Goal: Information Seeking & Learning: Compare options

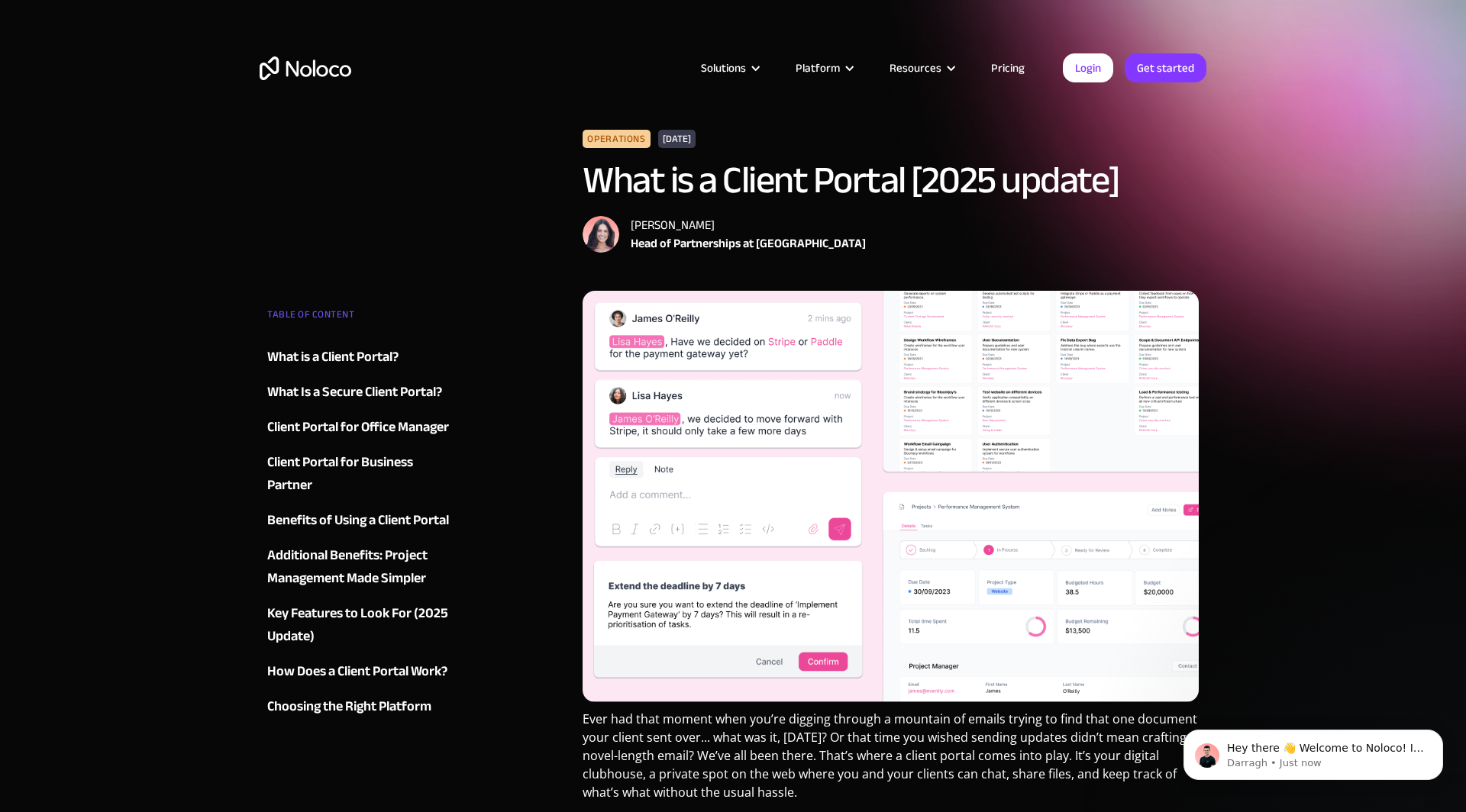
click at [333, 68] on img "home" at bounding box center [305, 68] width 91 height 24
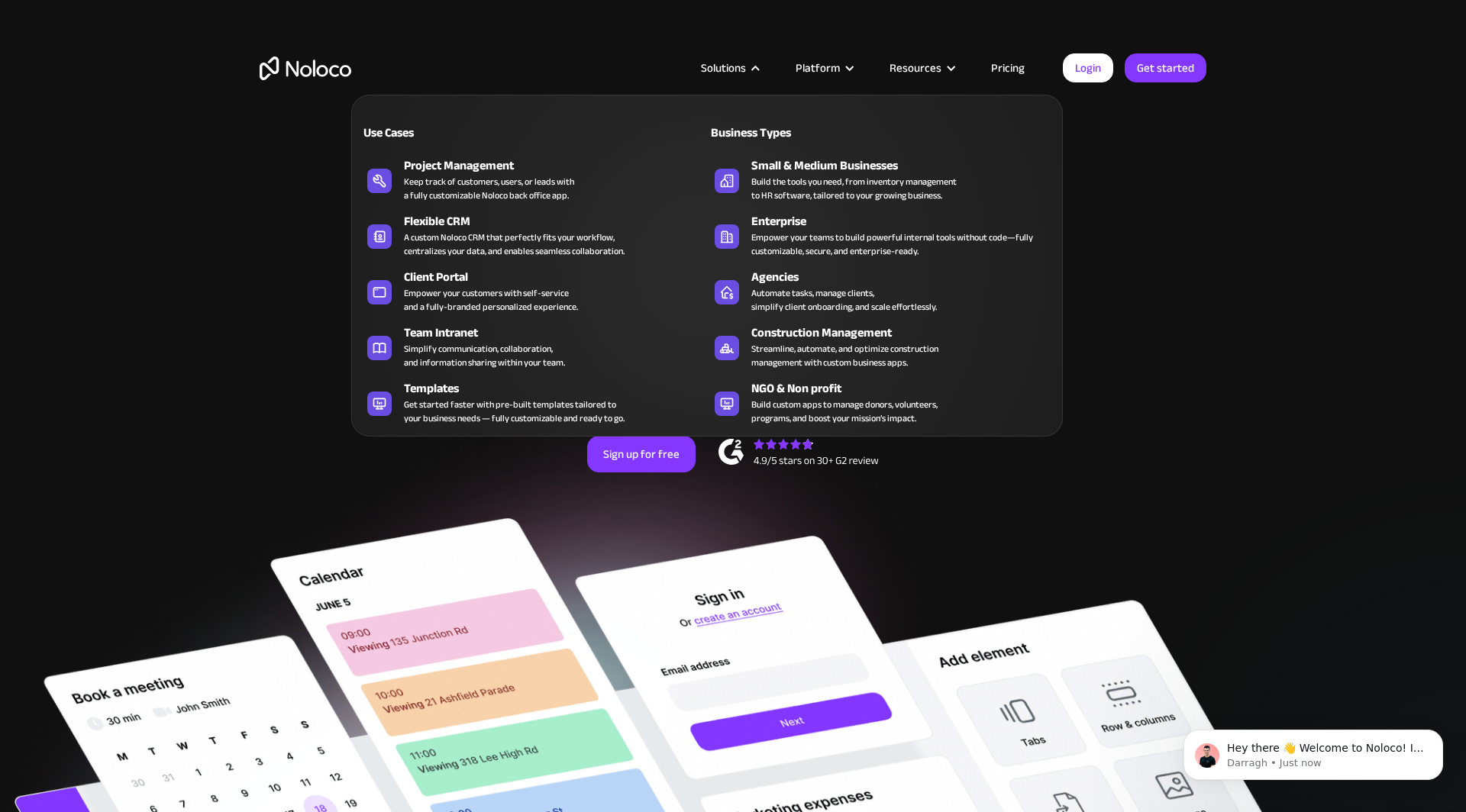
click at [757, 69] on div at bounding box center [756, 68] width 12 height 12
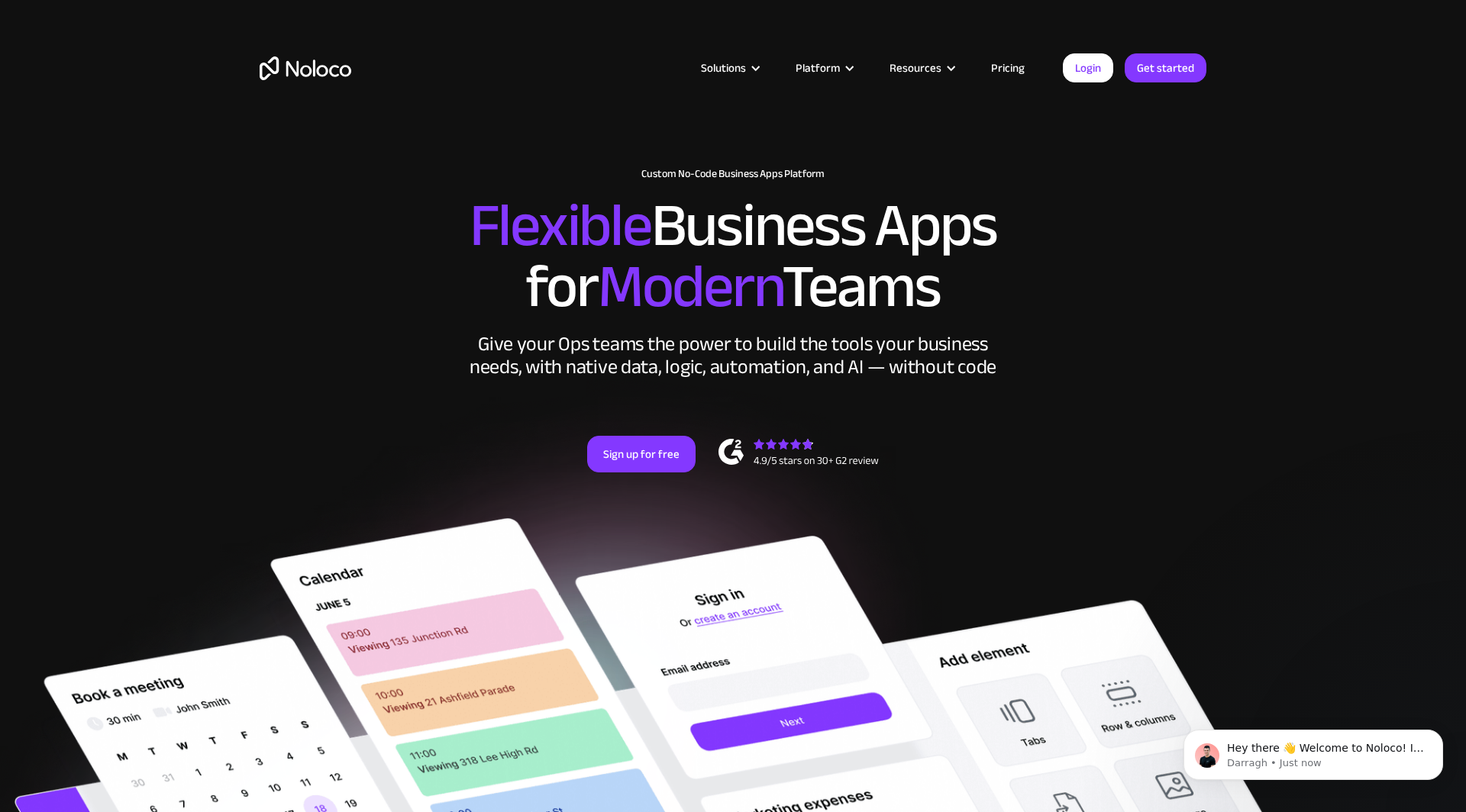
click at [757, 69] on div at bounding box center [756, 68] width 12 height 12
click at [1022, 59] on link "Pricing" at bounding box center [1008, 67] width 72 height 20
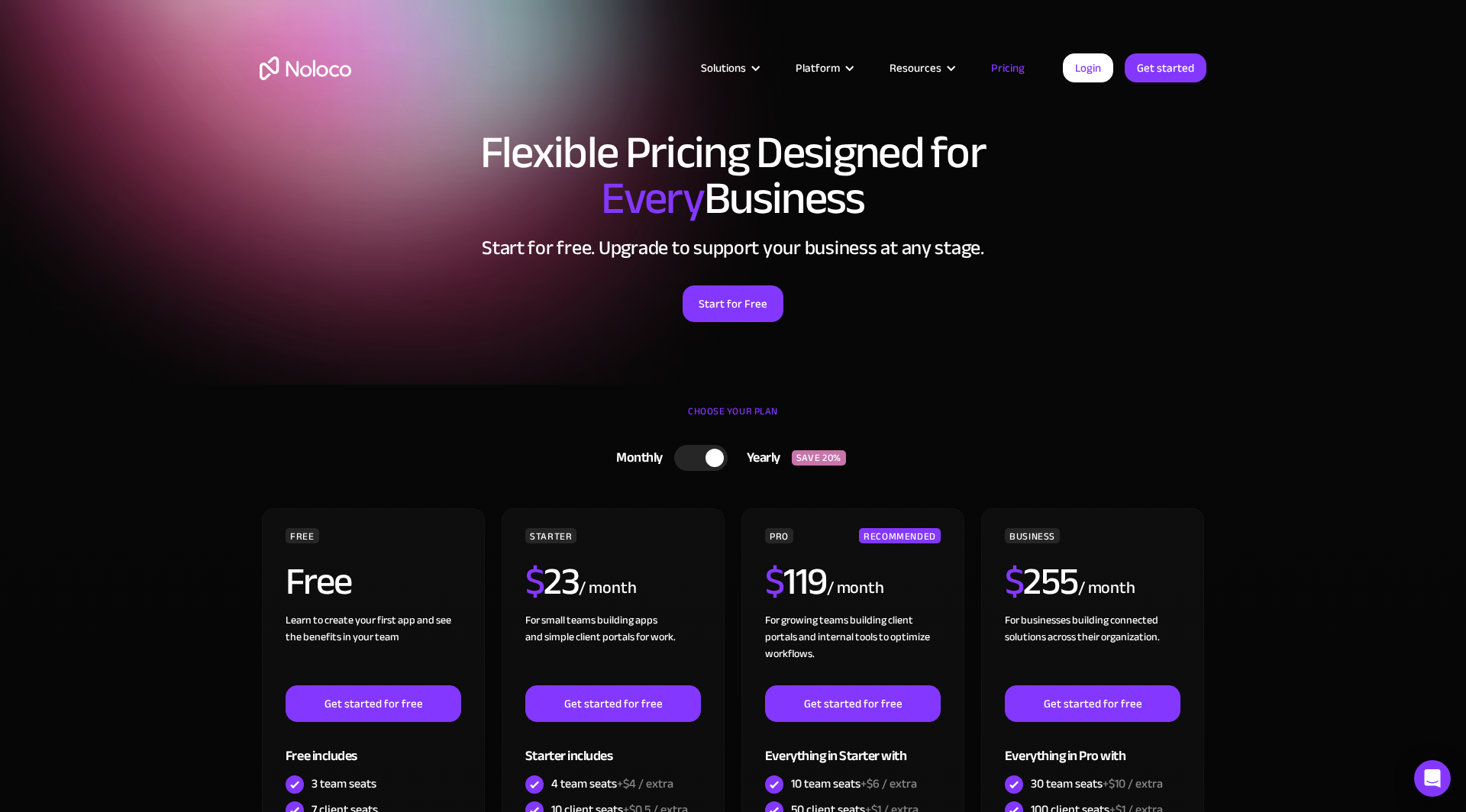
click at [177, 340] on section "Flexible Pricing Designed for Every Business Start for free. Upgrade to support…" at bounding box center [733, 192] width 1466 height 384
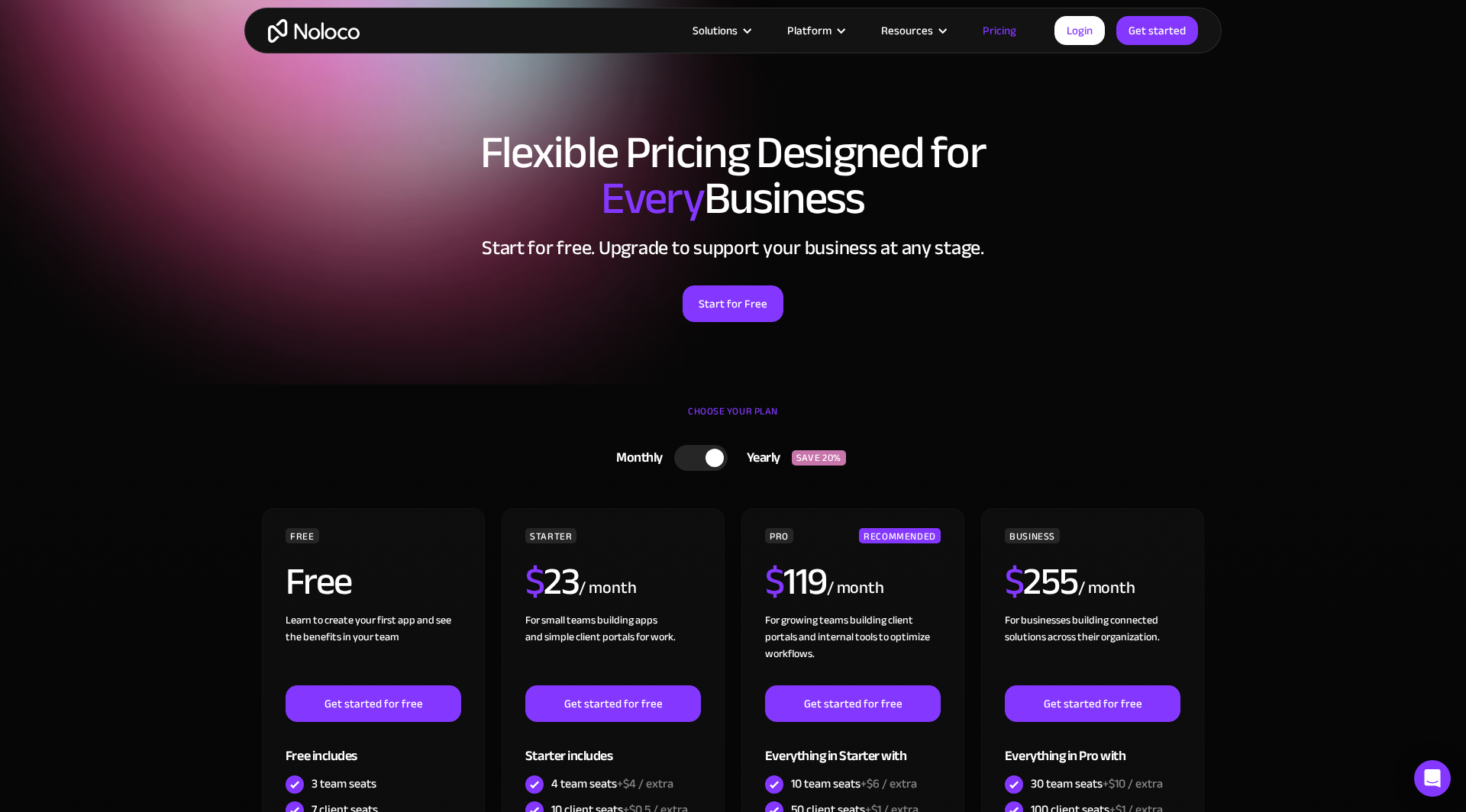
scroll to position [195, 0]
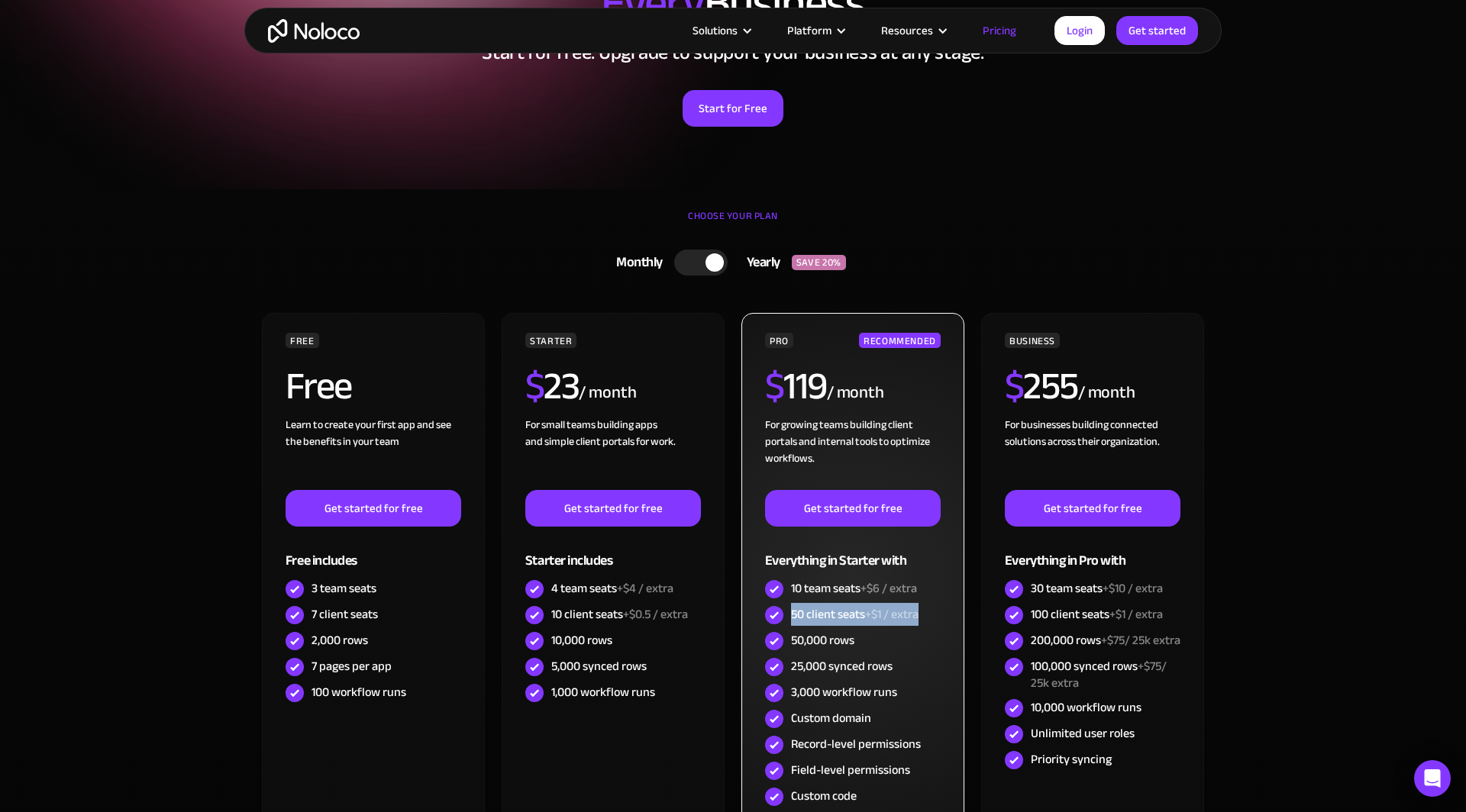
drag, startPoint x: 791, startPoint y: 614, endPoint x: 941, endPoint y: 619, distance: 150.1
click at [941, 619] on div "PRO RECOMMENDED $ 119 / month For growing teams building client portals and int…" at bounding box center [852, 581] width 223 height 536
click at [907, 609] on span "+$1 / extra" at bounding box center [891, 614] width 53 height 23
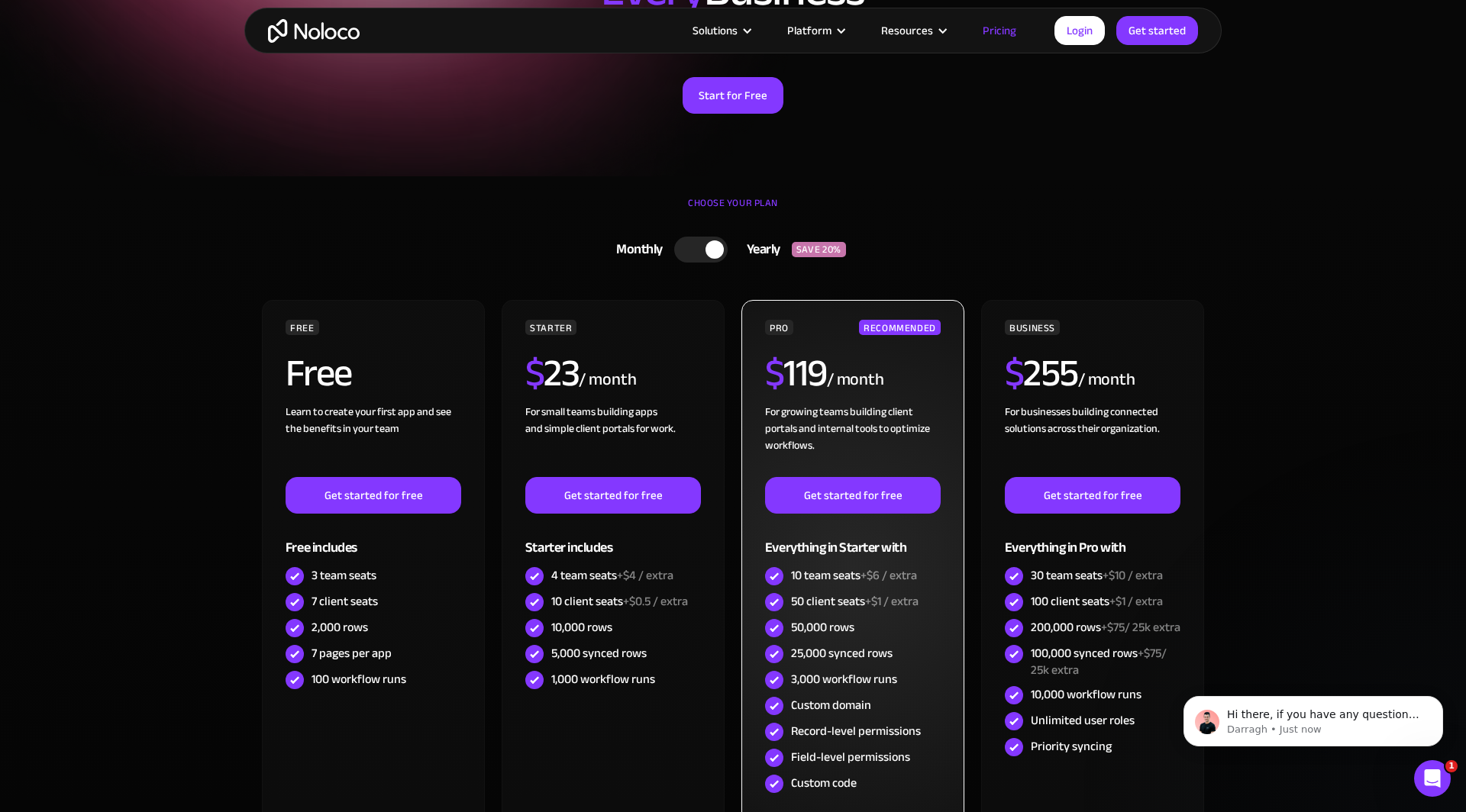
scroll to position [218, 0]
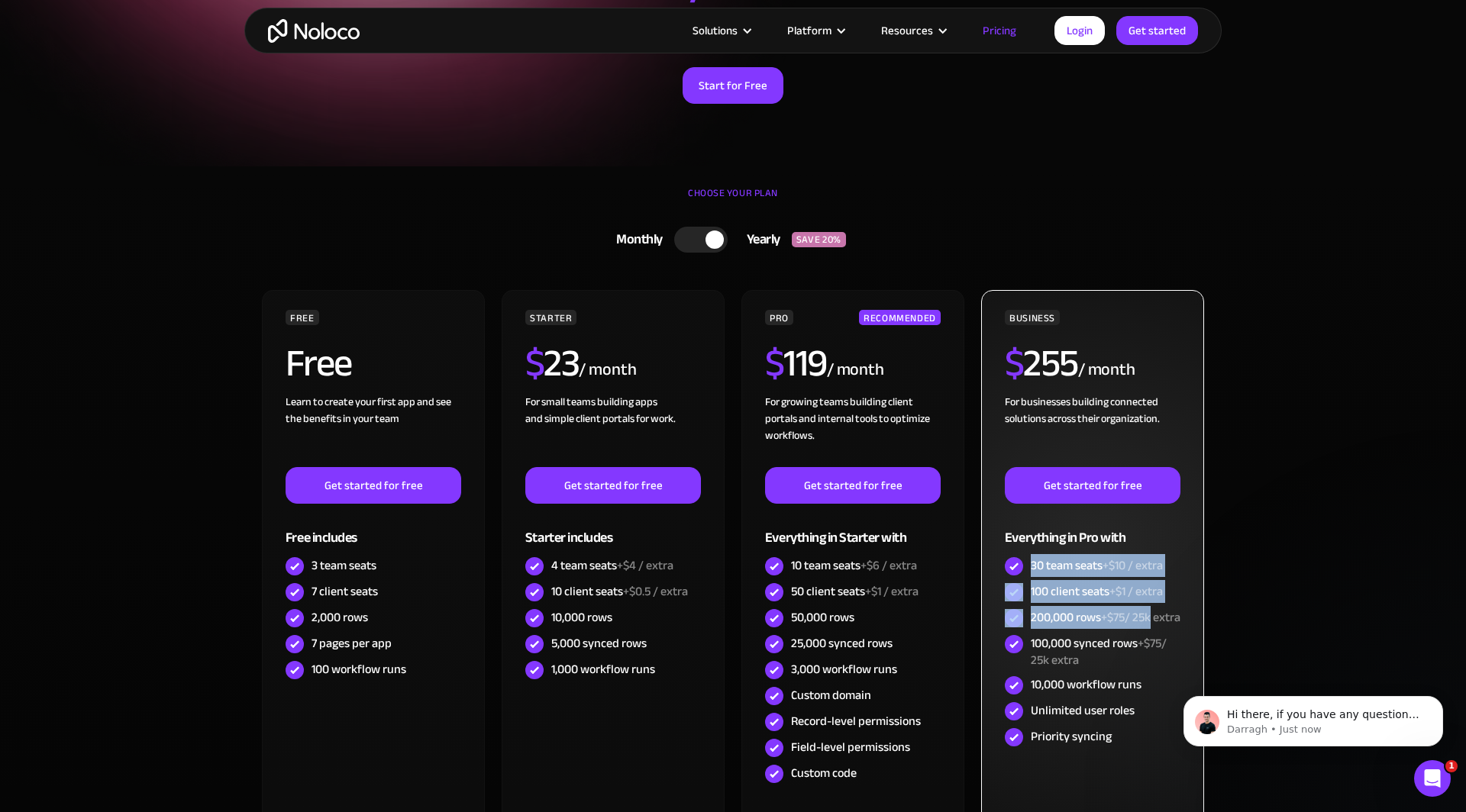
drag, startPoint x: 1033, startPoint y: 564, endPoint x: 1152, endPoint y: 611, distance: 127.9
click at [1152, 611] on div "BUSINESS $ 255 / month For businesses building connected solutions across their…" at bounding box center [1093, 530] width 176 height 440
click at [1152, 611] on span "+$75/ 25k extra" at bounding box center [1140, 618] width 79 height 23
click at [1029, 567] on div "30 team seats +$10 / extra" at bounding box center [1093, 566] width 176 height 26
drag, startPoint x: 1033, startPoint y: 564, endPoint x: 1105, endPoint y: 654, distance: 115.3
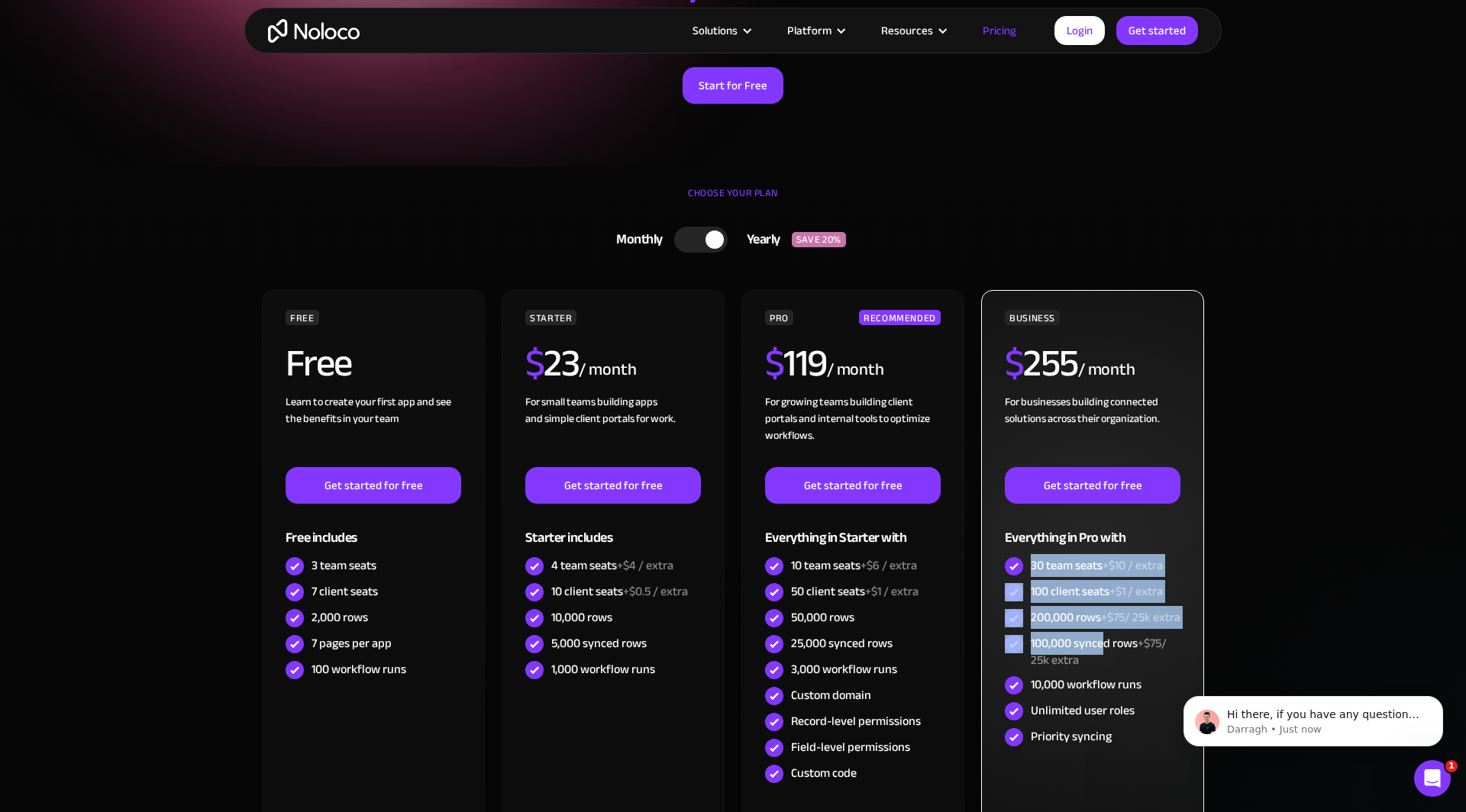
click at [1105, 654] on div "BUSINESS $ 255 / month For businesses building connected solutions across their…" at bounding box center [1093, 530] width 176 height 440
click at [1105, 654] on div "100,000 synced rows +$75/ 25k extra" at bounding box center [1105, 652] width 150 height 34
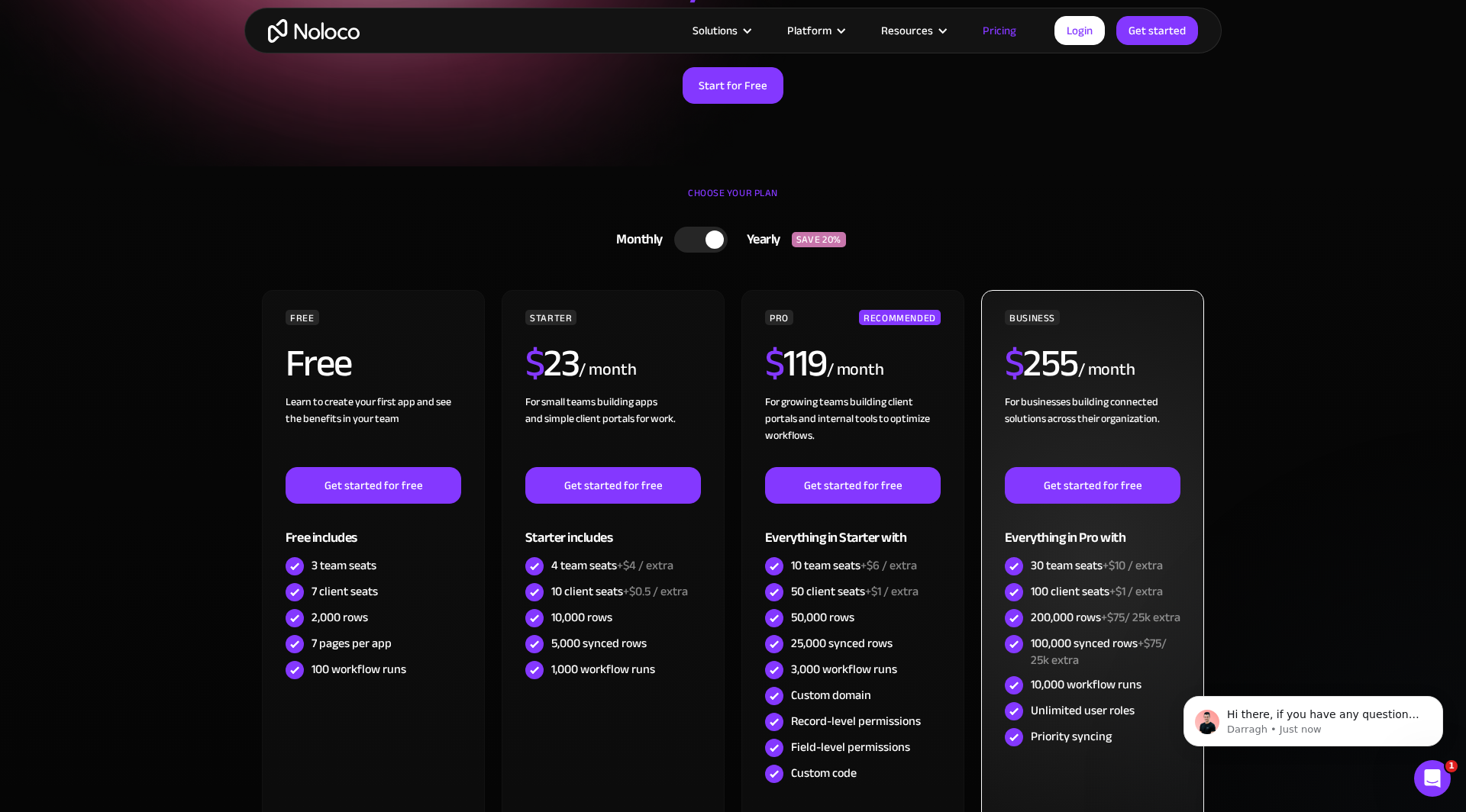
scroll to position [416, 0]
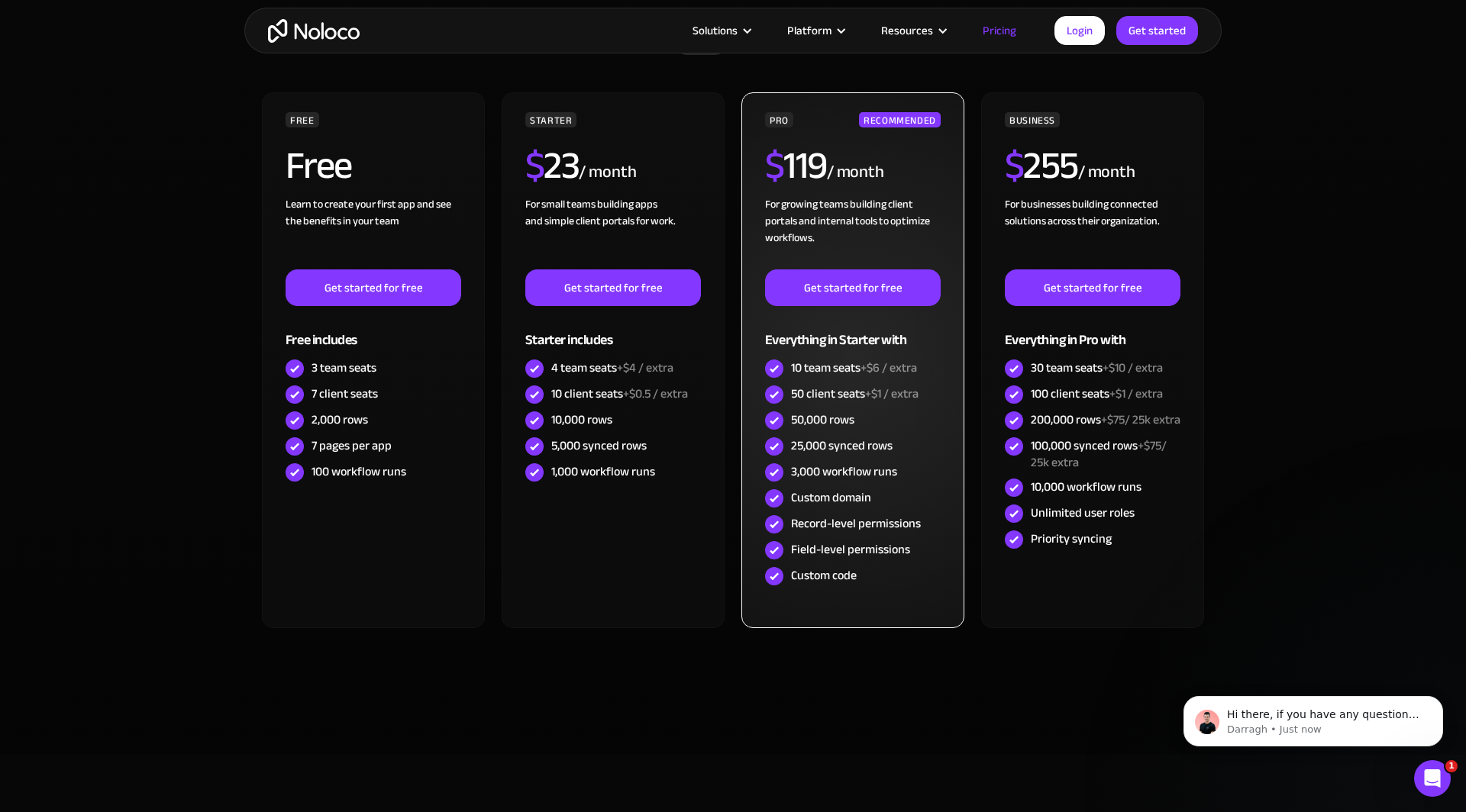
click at [836, 498] on div "Custom domain" at bounding box center [831, 497] width 80 height 17
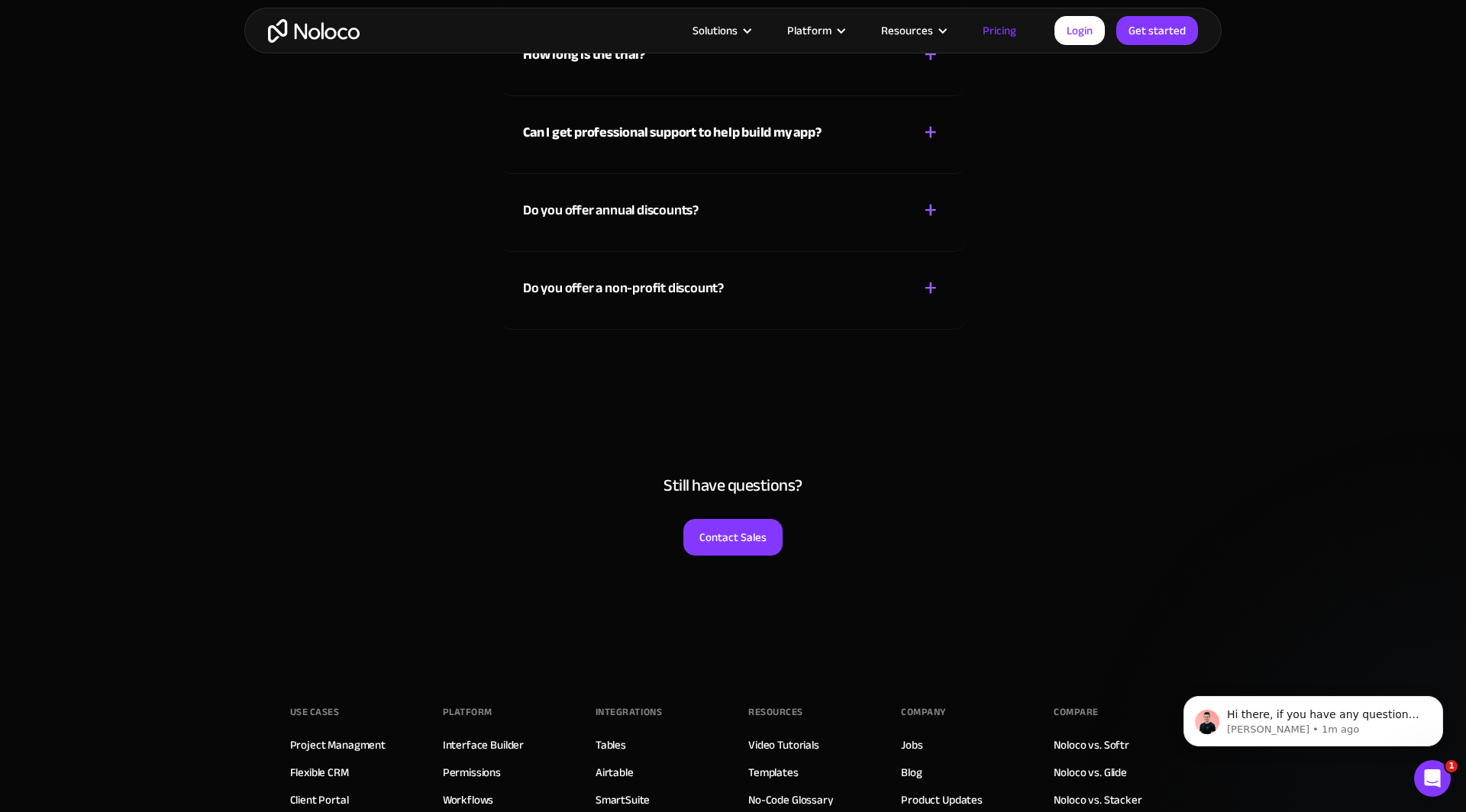
scroll to position [7381, 0]
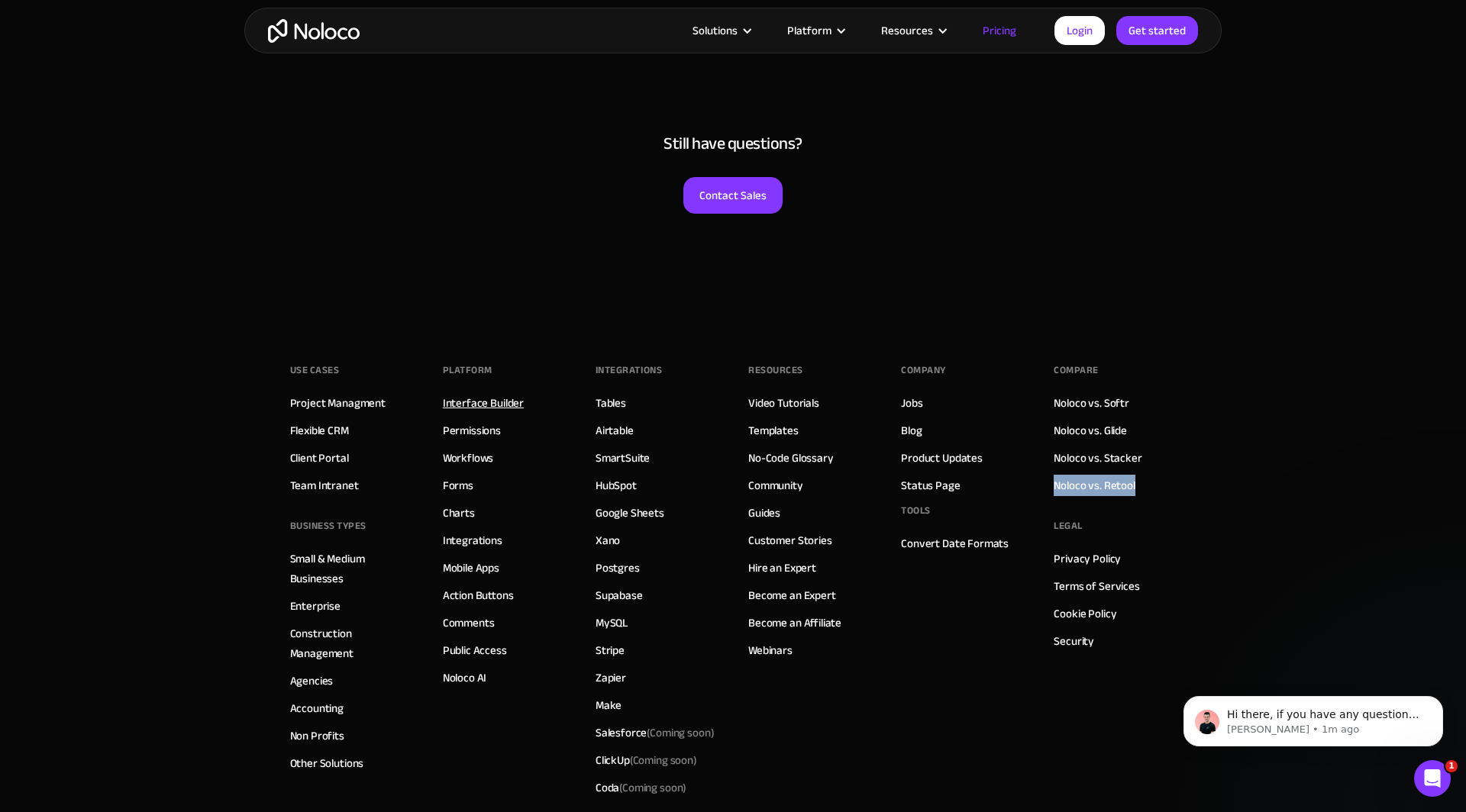
click at [490, 396] on link "Interface Builder" at bounding box center [483, 403] width 81 height 20
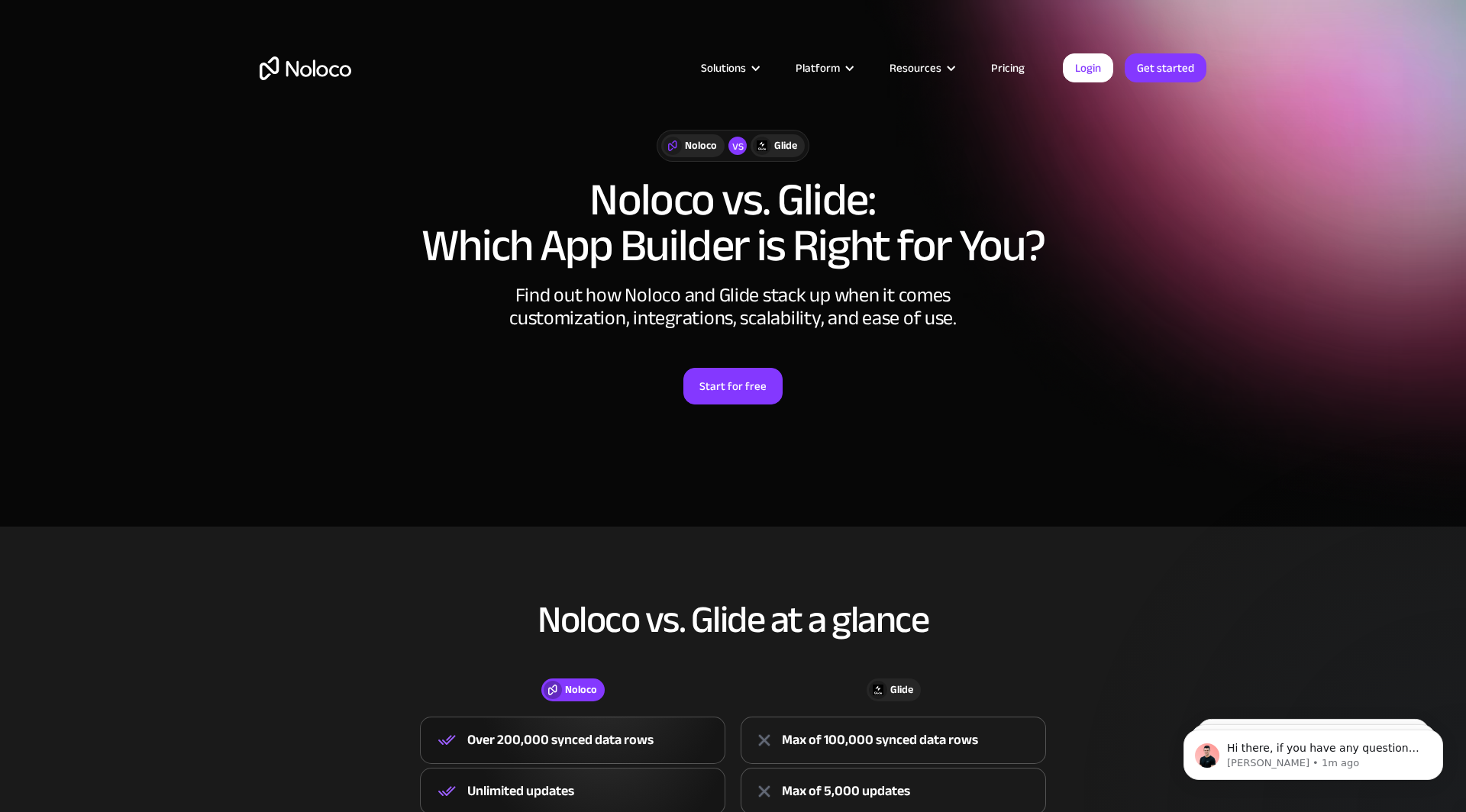
click at [812, 208] on h1 "Noloco vs. Glide: Which App Builder is Right for You?" at bounding box center [733, 223] width 947 height 91
click at [820, 188] on h1 "Noloco vs. Glide: Which App Builder is Right for You?" at bounding box center [733, 223] width 947 height 91
copy h1 "Glide"
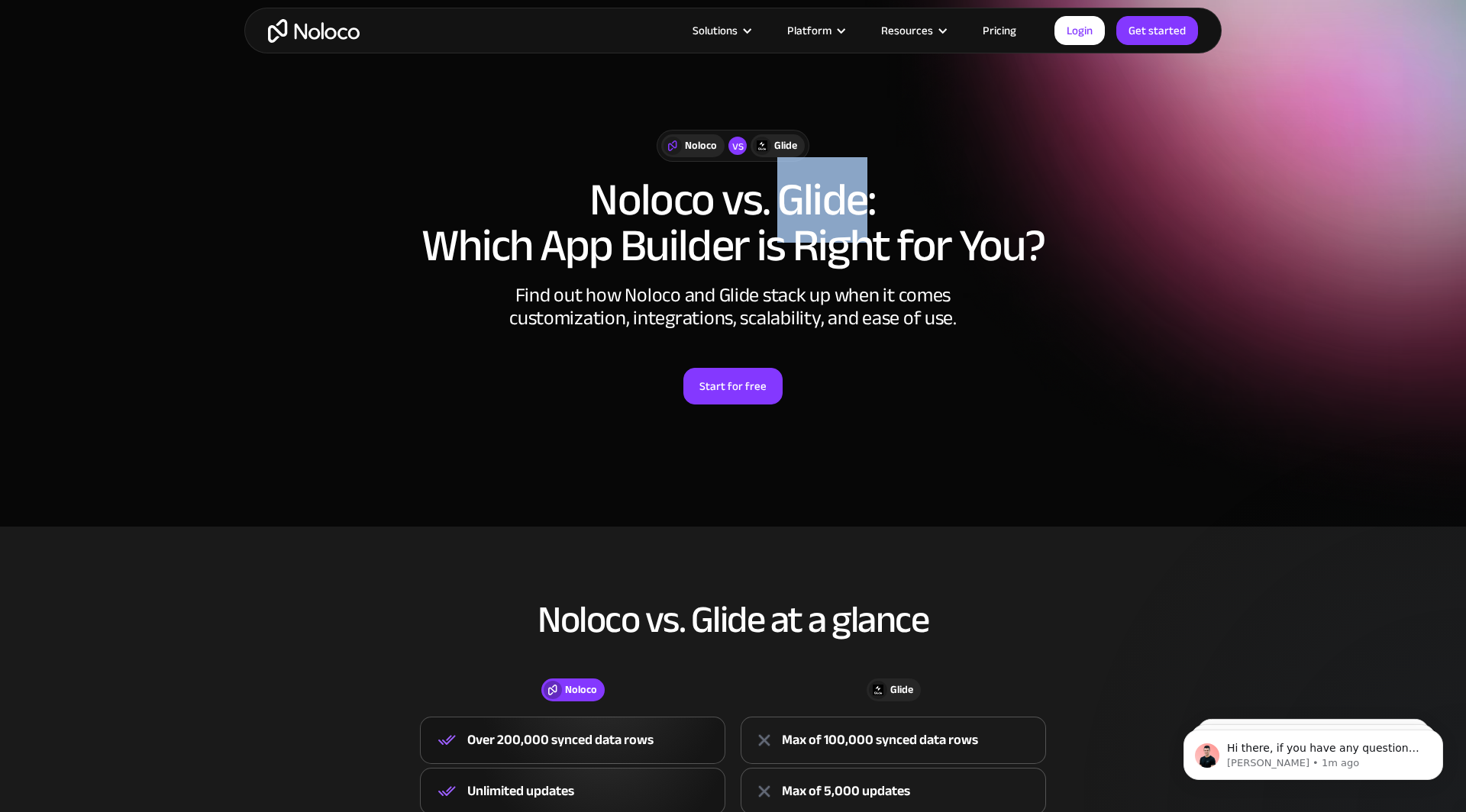
scroll to position [396, 0]
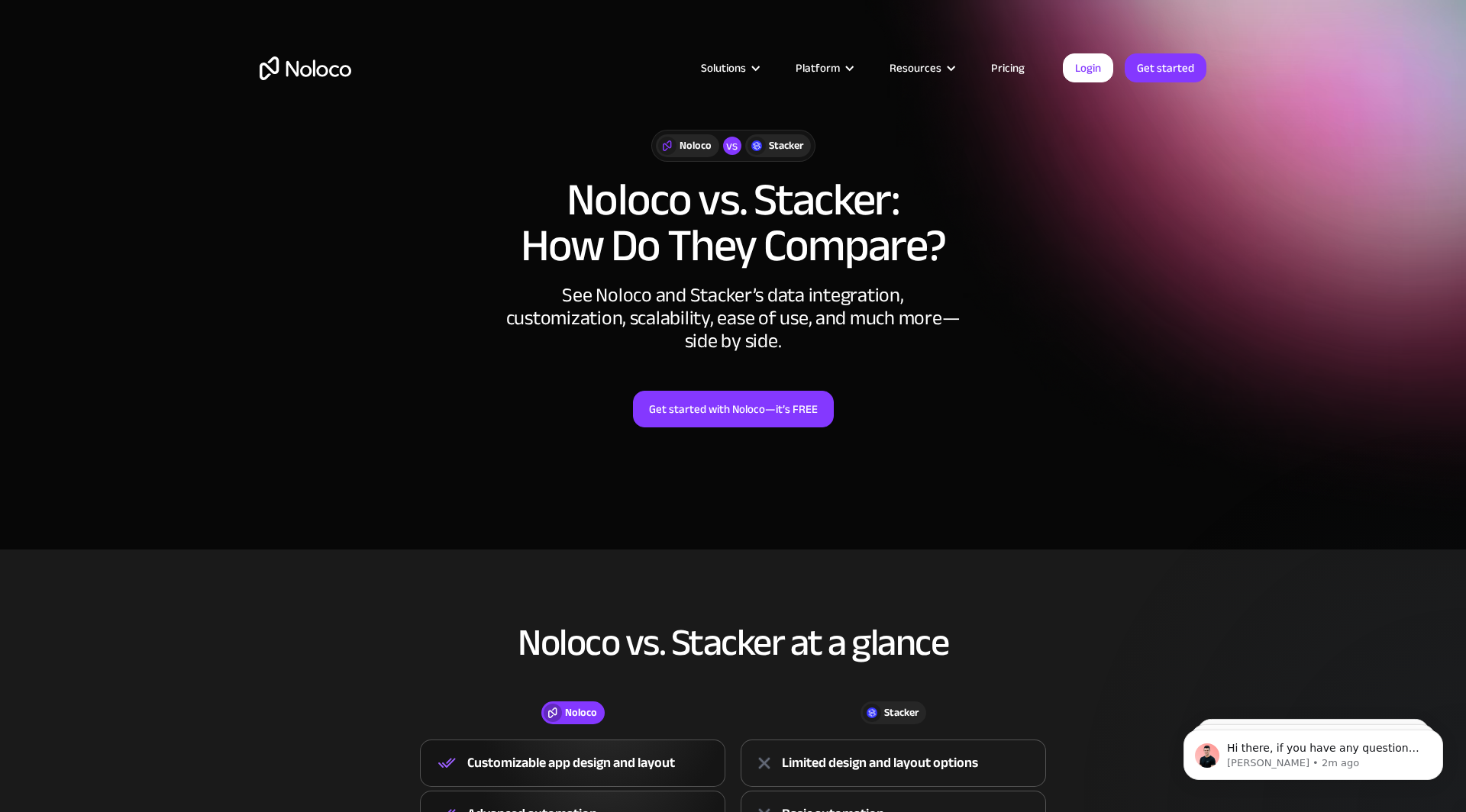
click at [860, 207] on h1 "Noloco vs. Stacker: How Do They Compare?" at bounding box center [733, 223] width 947 height 91
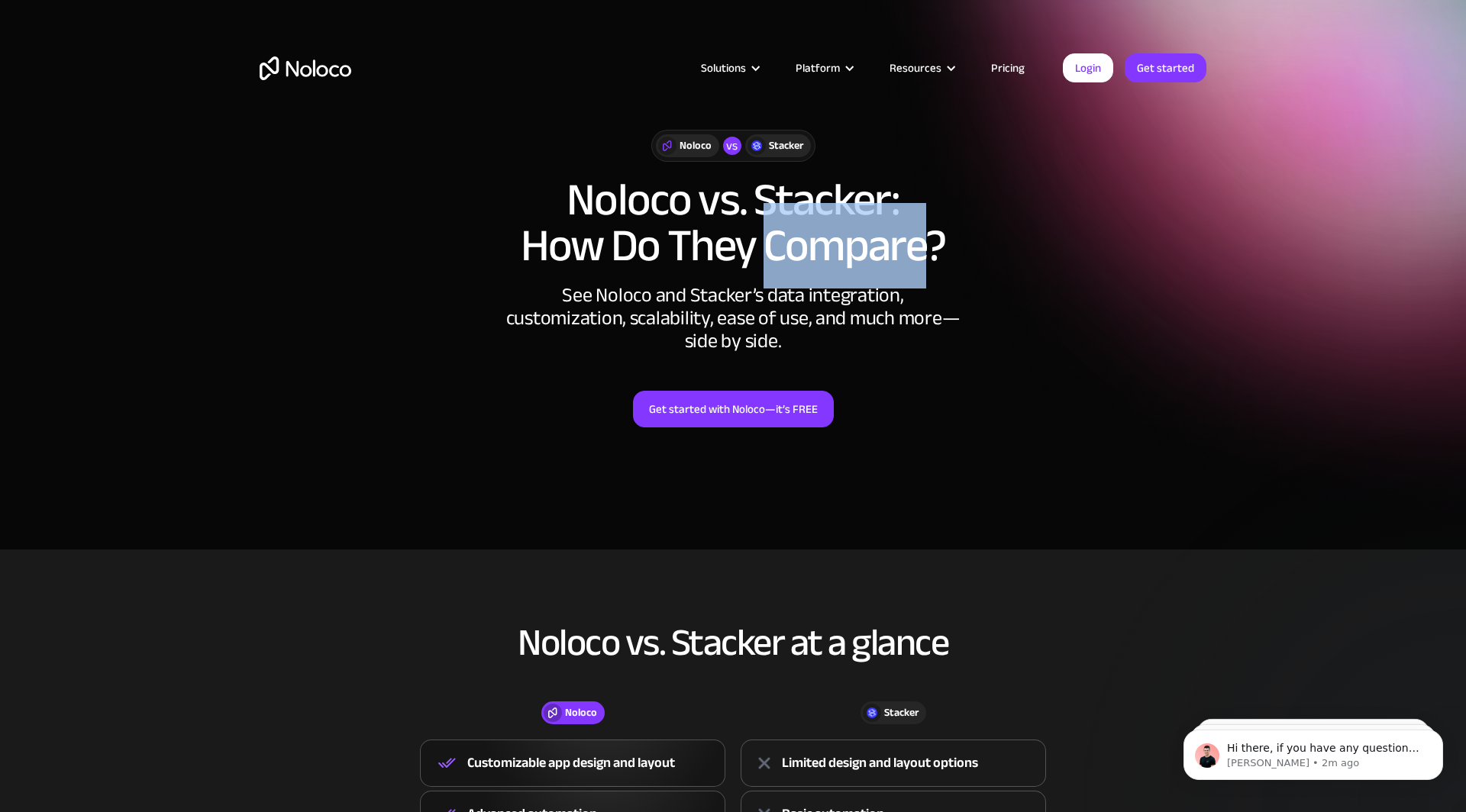
click at [860, 207] on h1 "Noloco vs. Stacker: How Do They Compare?" at bounding box center [733, 223] width 947 height 91
copy h1 "Compare"
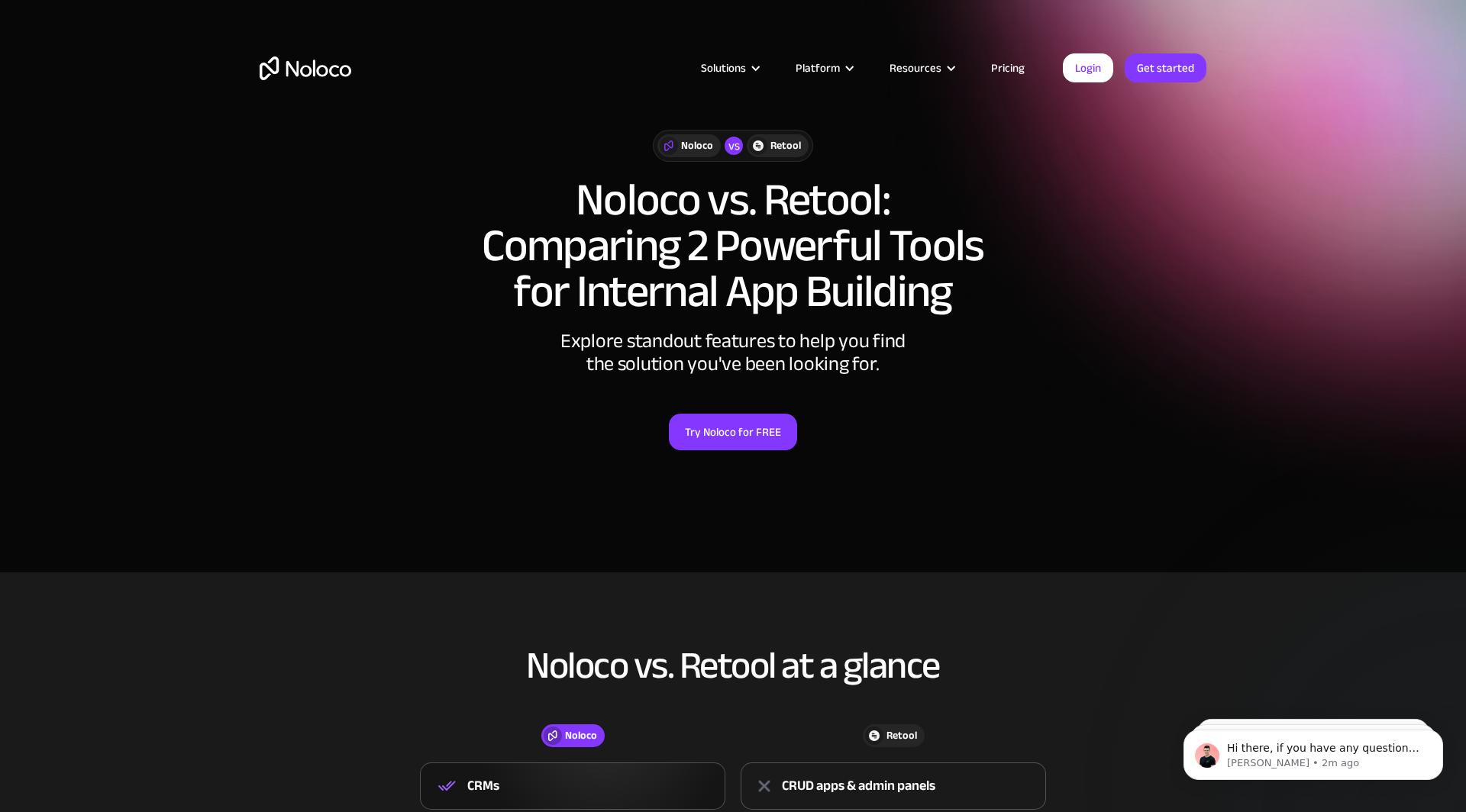
click at [848, 201] on h1 "Noloco vs. Retool: Comparing 2 Powerful Tools for Internal App Building" at bounding box center [733, 246] width 947 height 138
copy h1 "Retool"
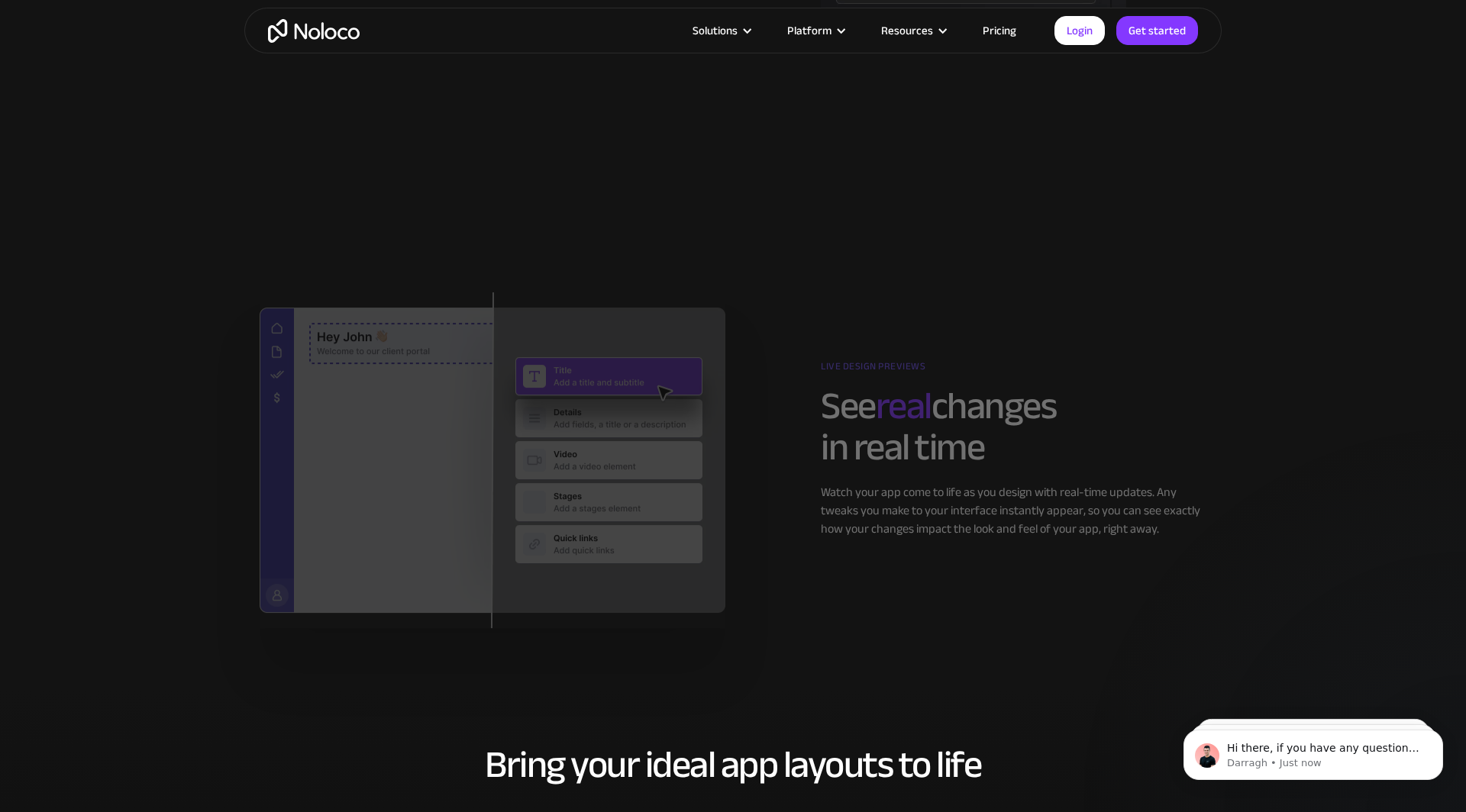
scroll to position [2304, 0]
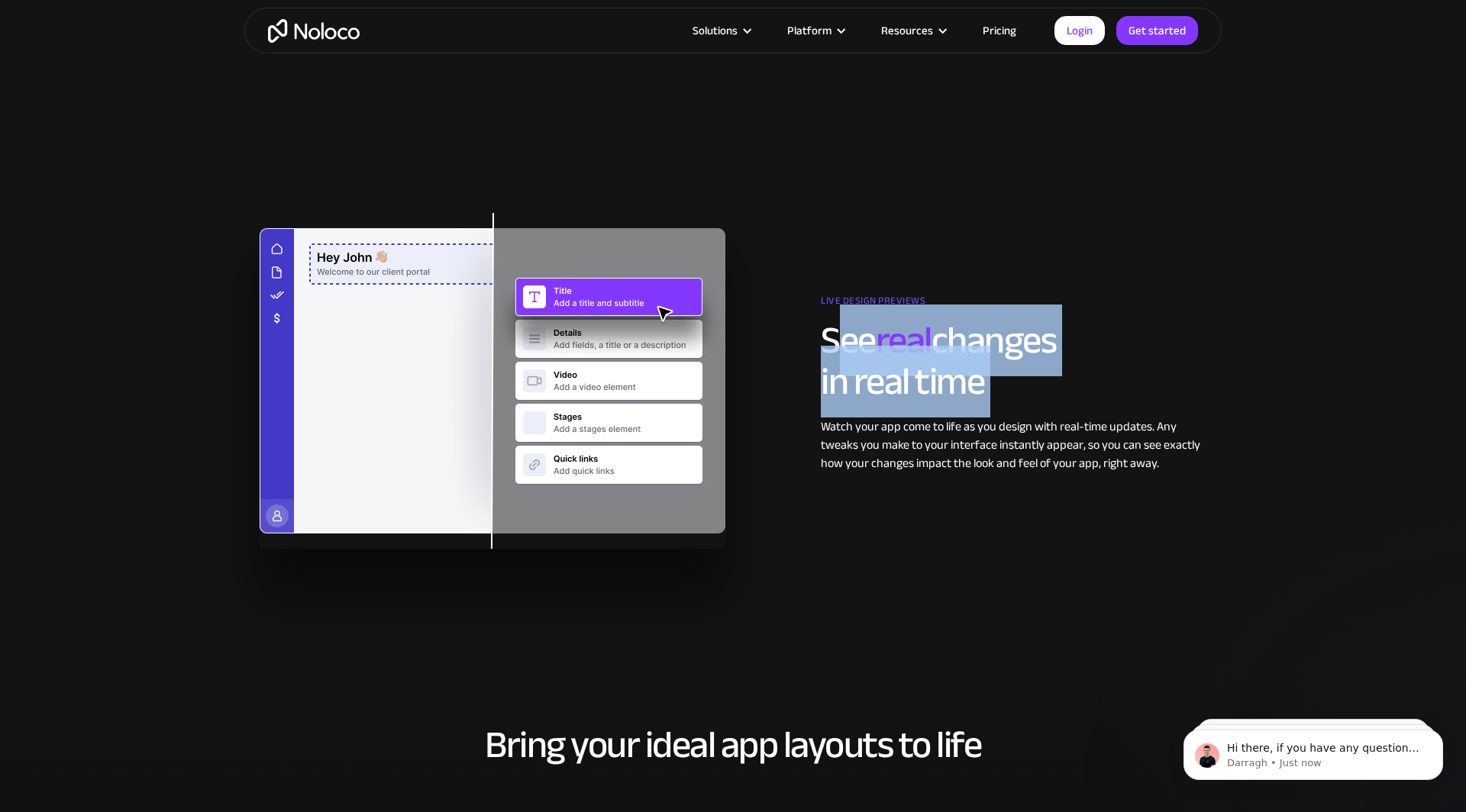
drag, startPoint x: 833, startPoint y: 331, endPoint x: 996, endPoint y: 407, distance: 179.8
click at [996, 407] on div "Live design previews See real changes in real time Watch your app come to life …" at bounding box center [1014, 381] width 385 height 183
drag, startPoint x: 1013, startPoint y: 393, endPoint x: 779, endPoint y: 346, distance: 238.7
click at [779, 346] on div "Live design previews See real changes in real time Watch your app come to life …" at bounding box center [974, 381] width 481 height 183
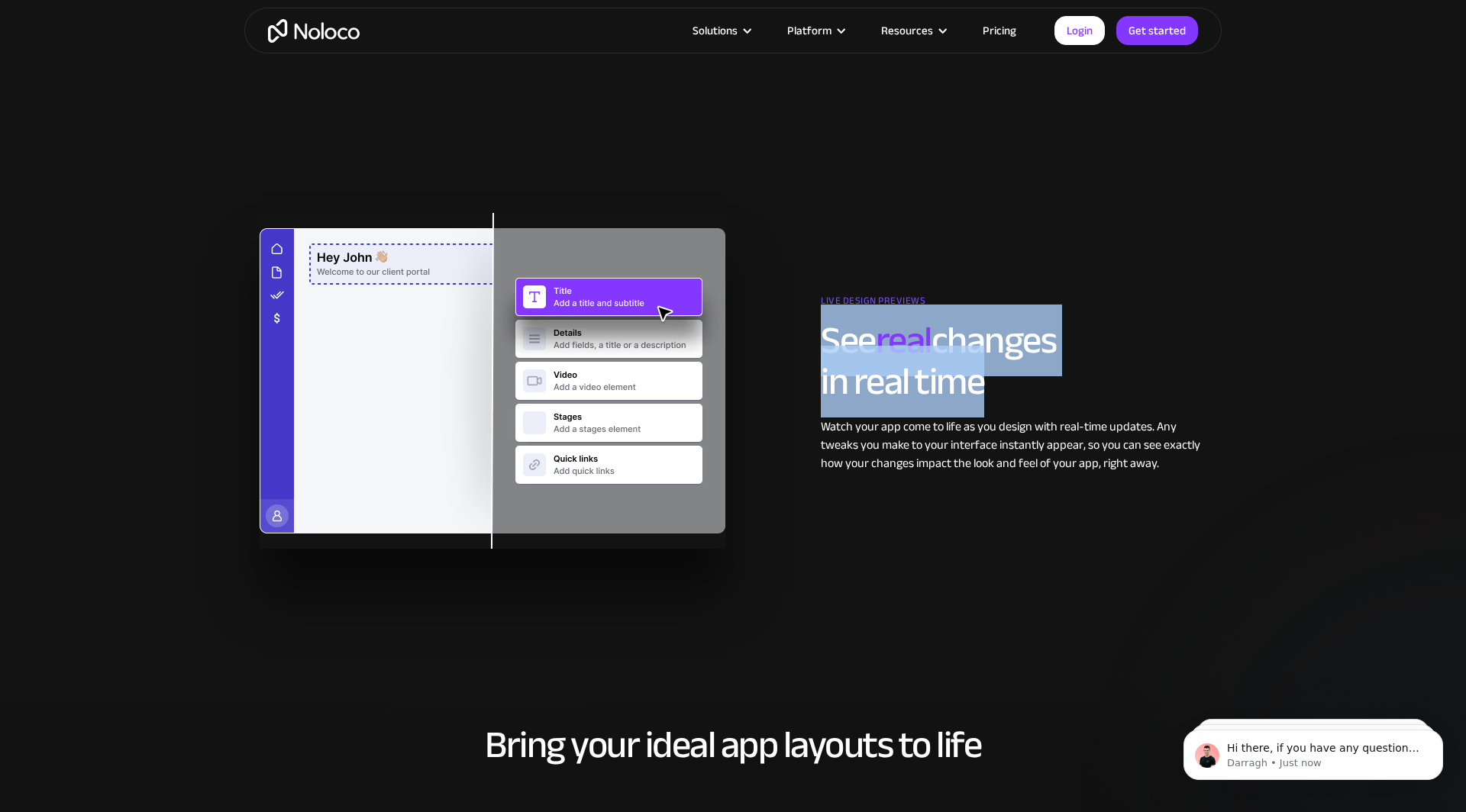
click at [779, 346] on div "Live design previews See real changes in real time Watch your app come to life …" at bounding box center [974, 381] width 481 height 183
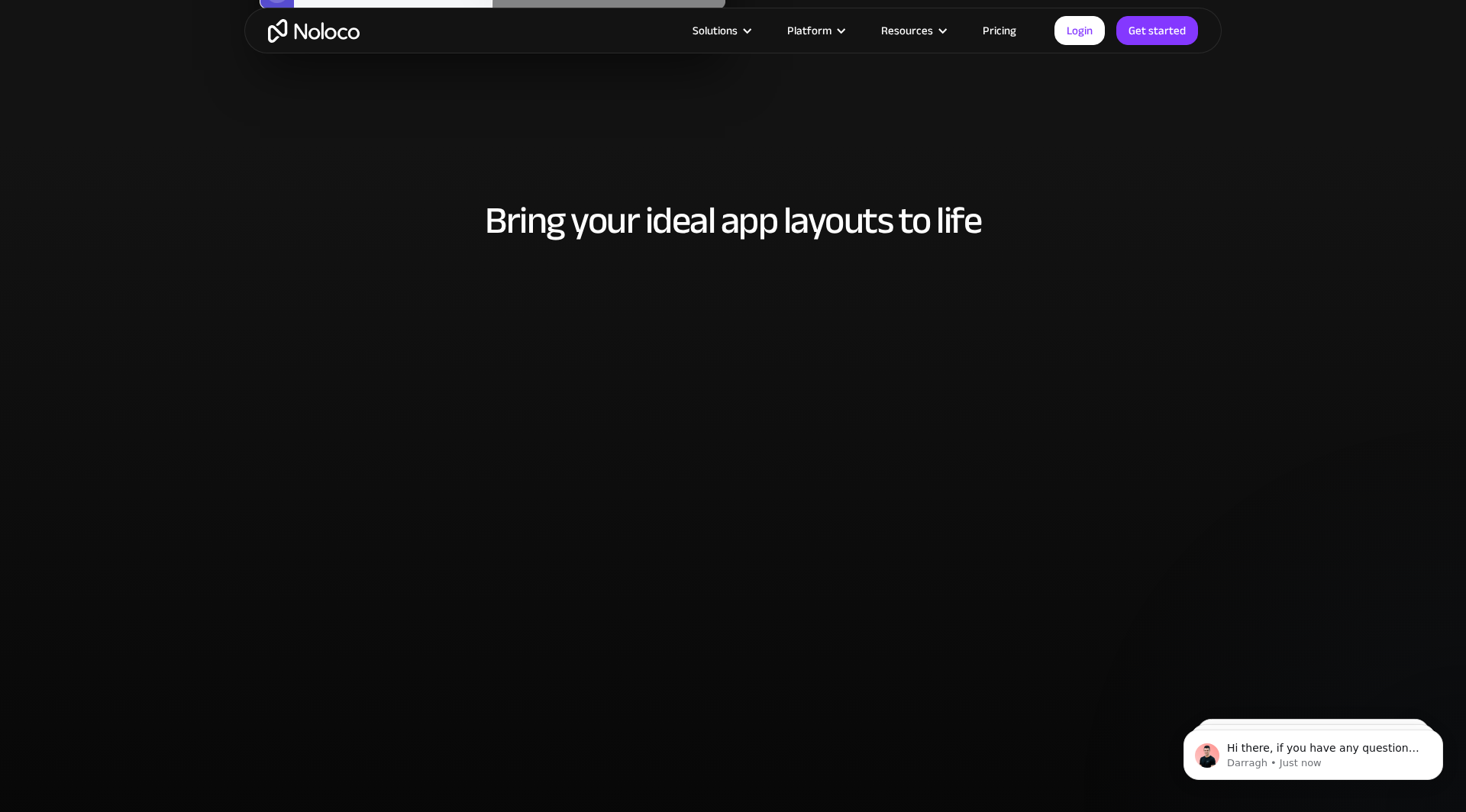
scroll to position [2876, 0]
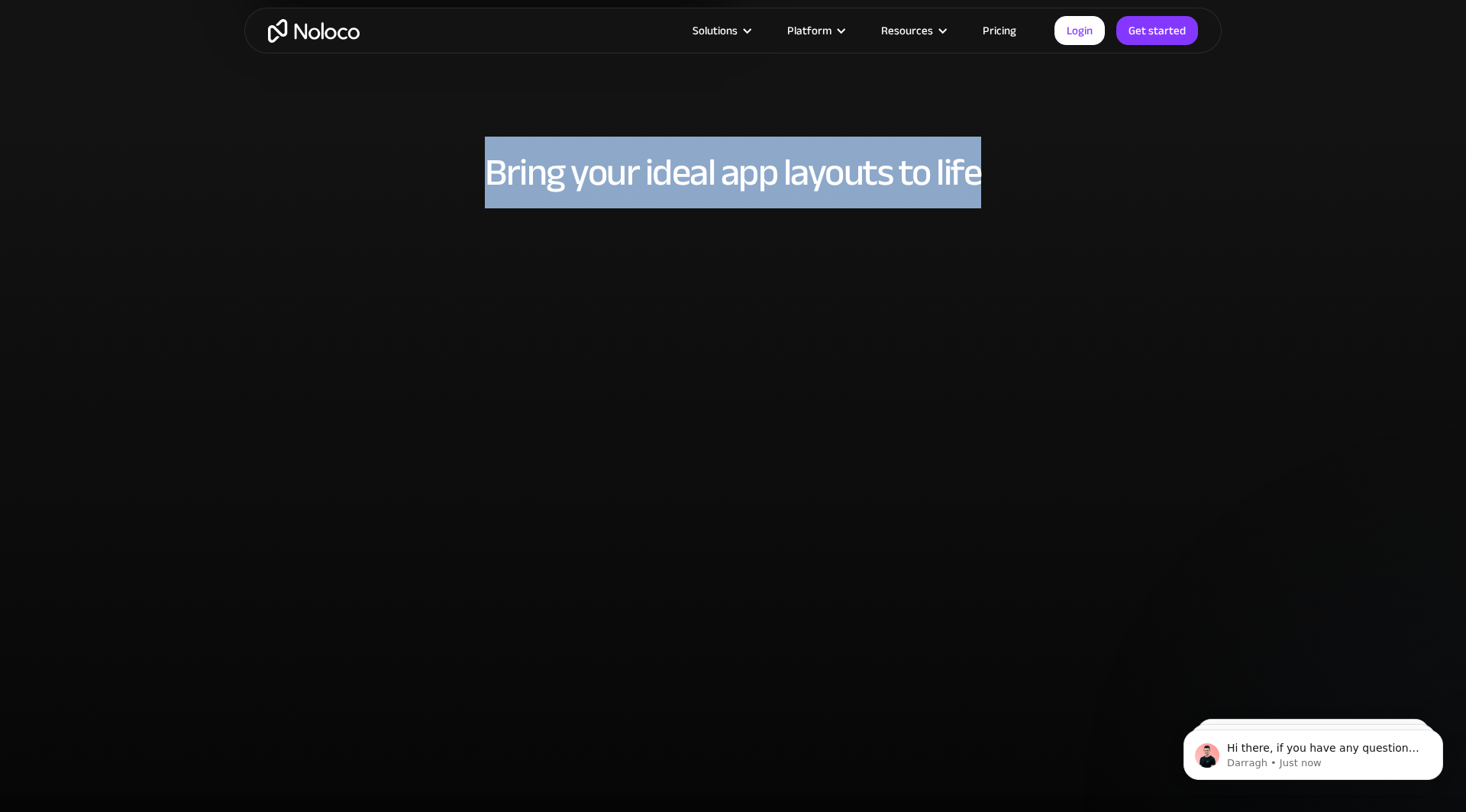
drag, startPoint x: 437, startPoint y: 170, endPoint x: 1075, endPoint y: 171, distance: 638.0
click at [1075, 171] on h2 "Bring your ideal app layouts to life" at bounding box center [733, 172] width 947 height 41
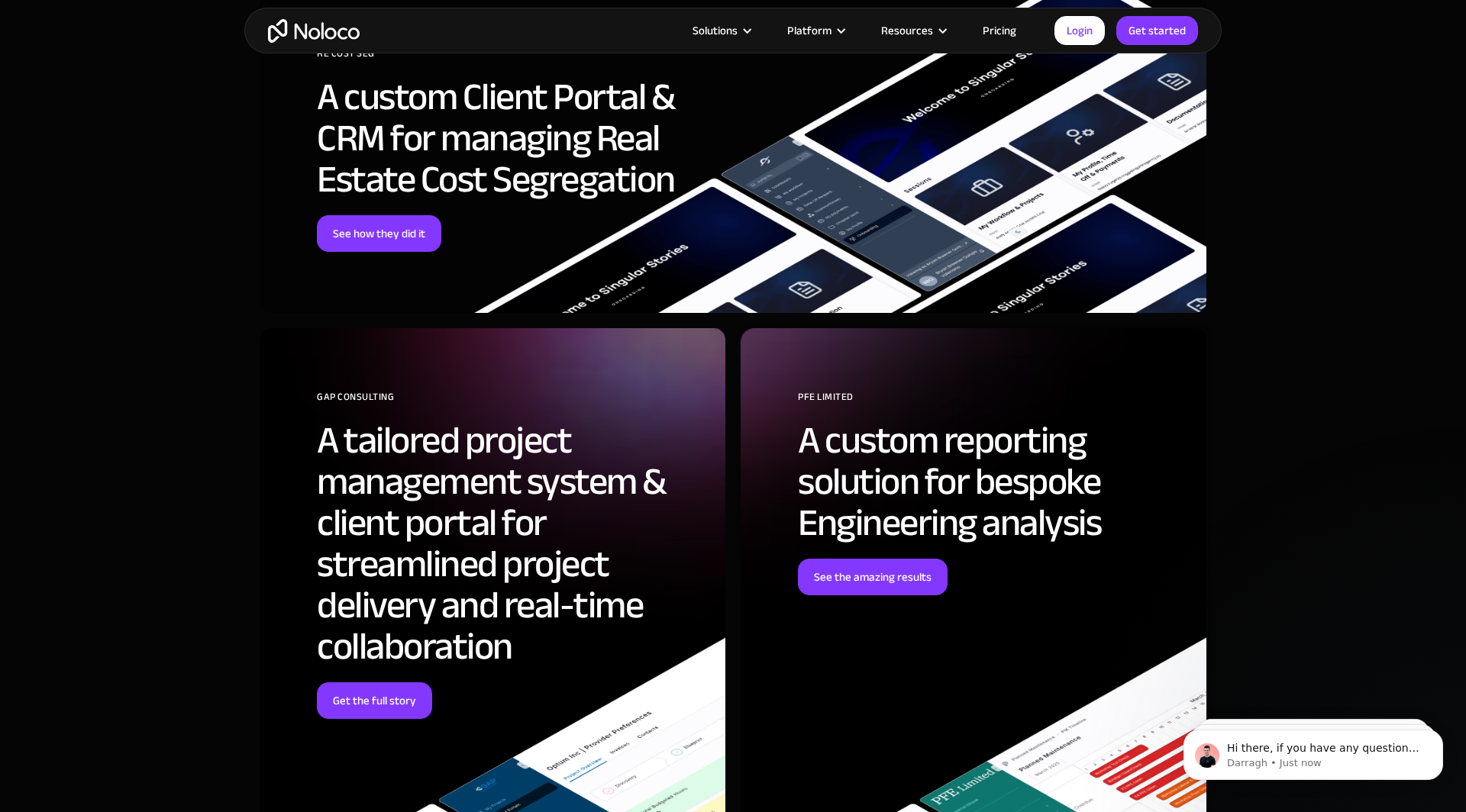
scroll to position [5211, 0]
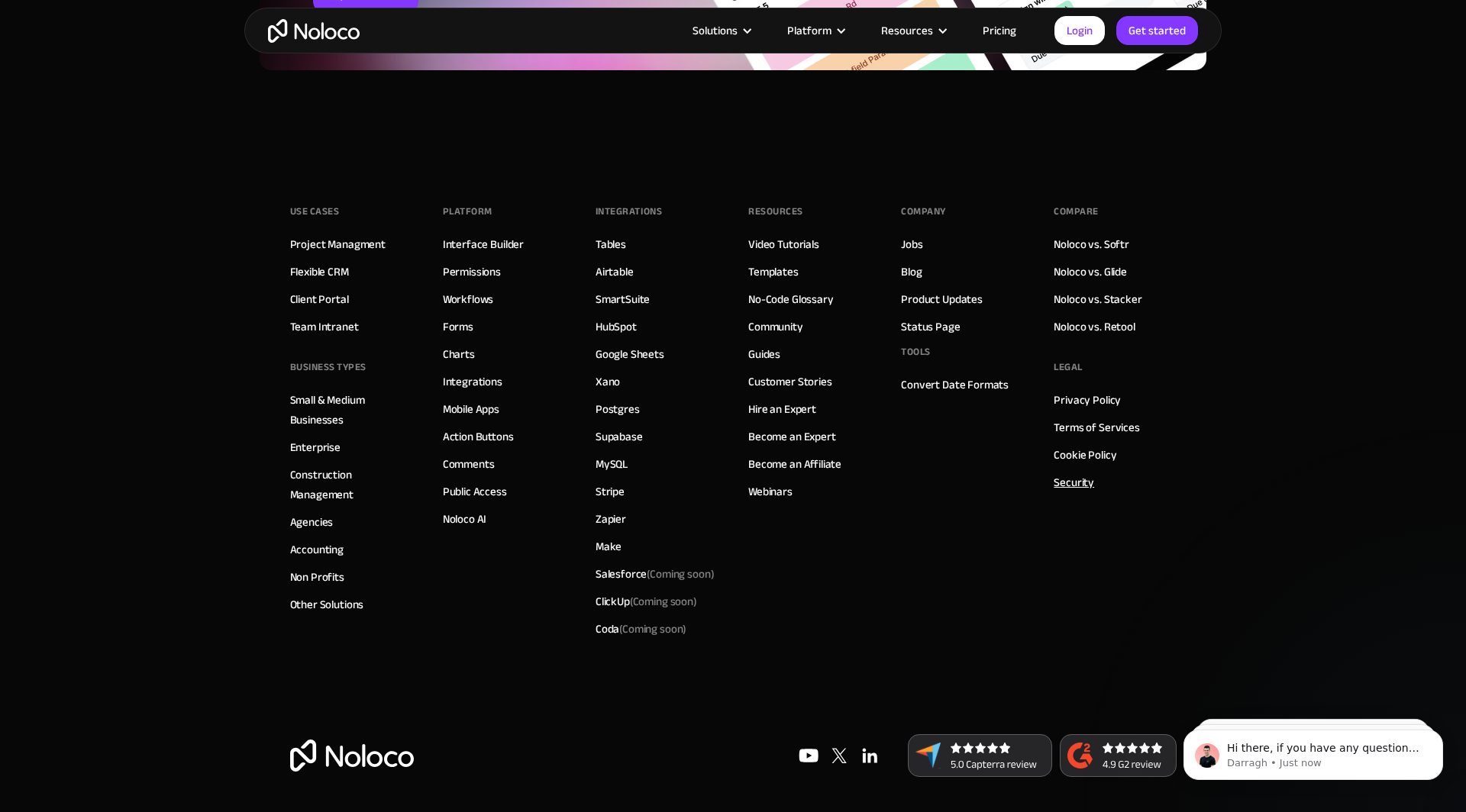
click at [1083, 485] on link "Security" at bounding box center [1074, 482] width 41 height 20
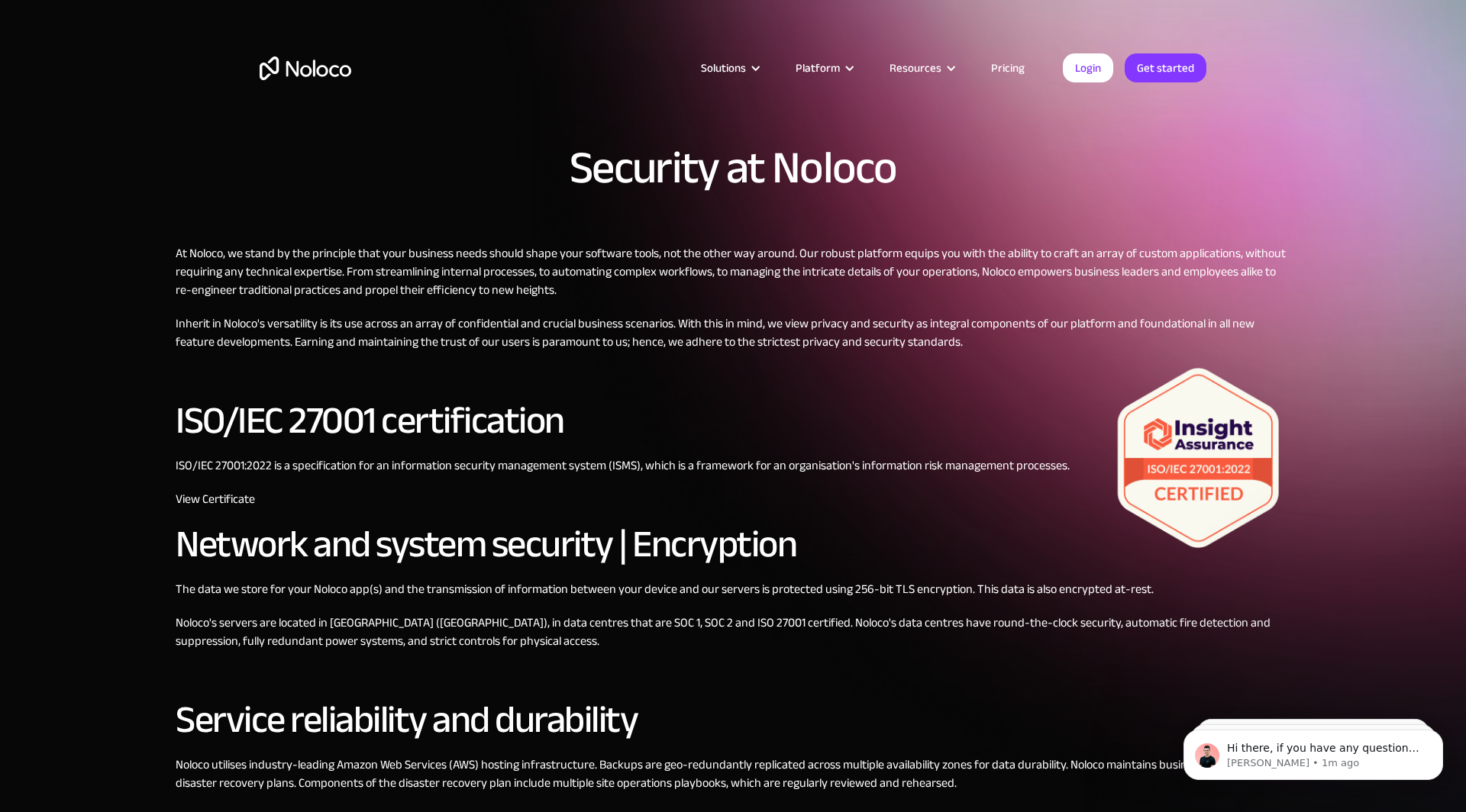
click at [163, 548] on div "Security at Noloco At Noloco, we stand by the principle that your business need…" at bounding box center [733, 739] width 1145 height 1265
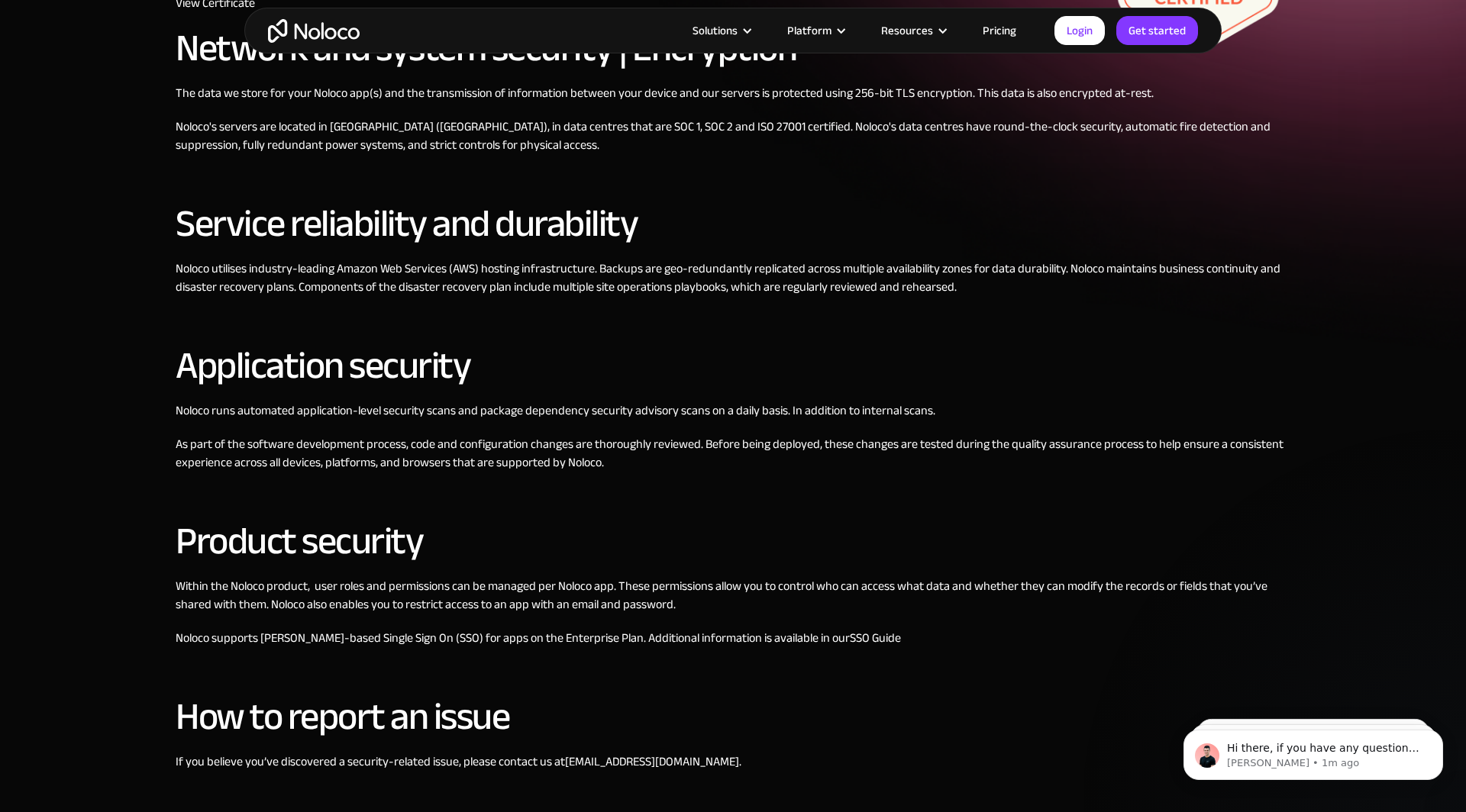
scroll to position [540, 0]
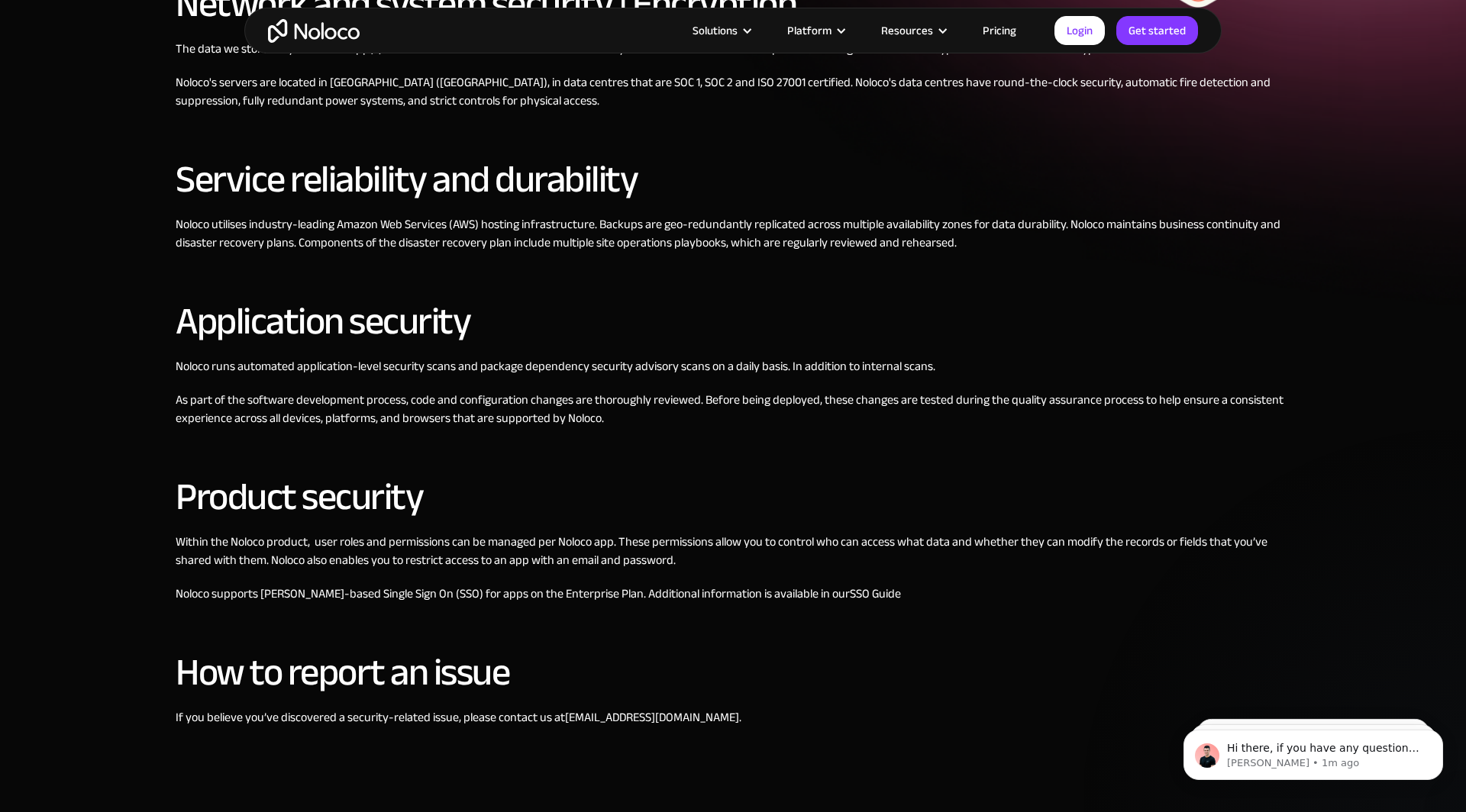
click at [387, 375] on p "Noloco runs automated application-level security scans and package dependency s…" at bounding box center [733, 367] width 1115 height 19
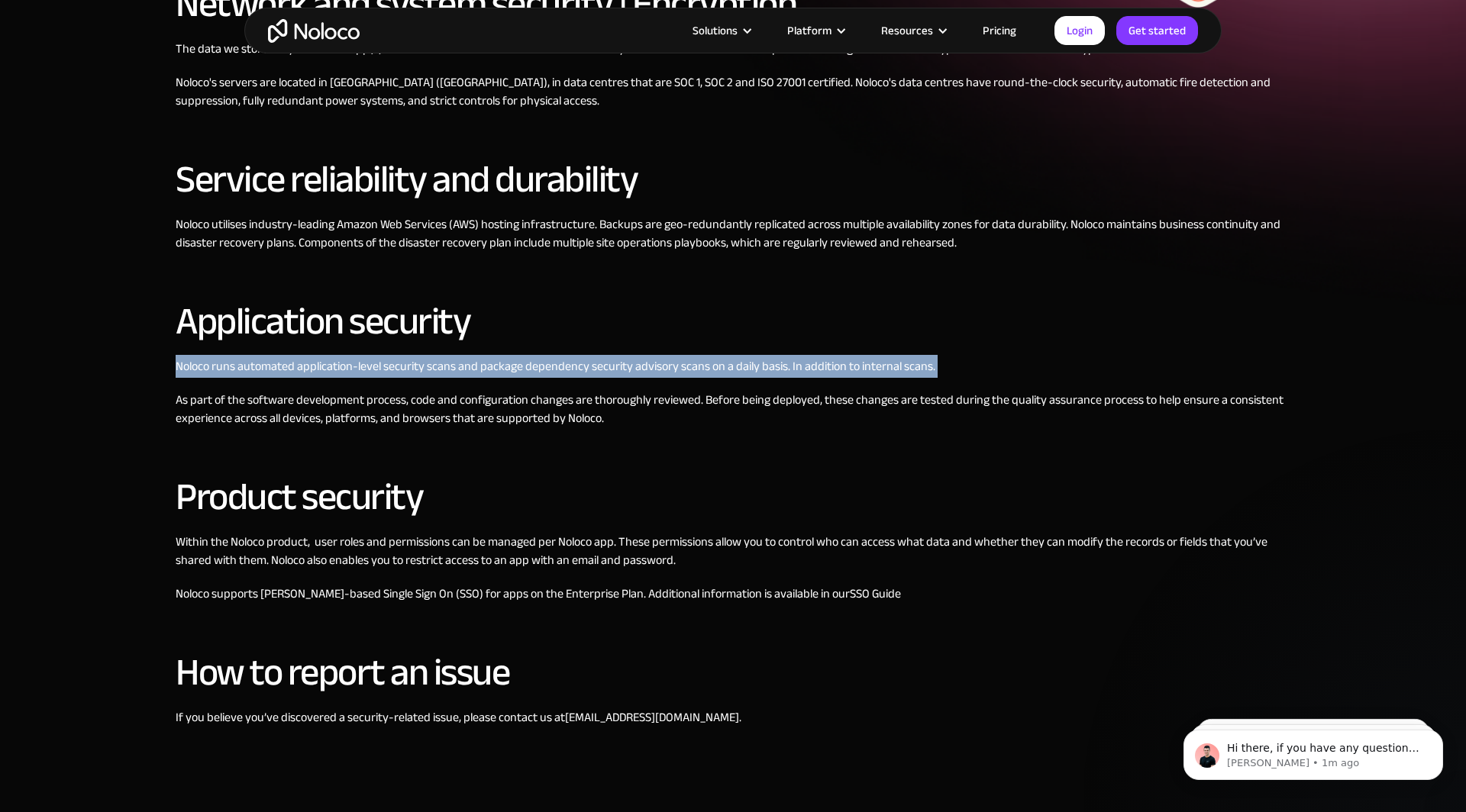
click at [387, 375] on p "Noloco runs automated application-level security scans and package dependency s…" at bounding box center [733, 367] width 1115 height 19
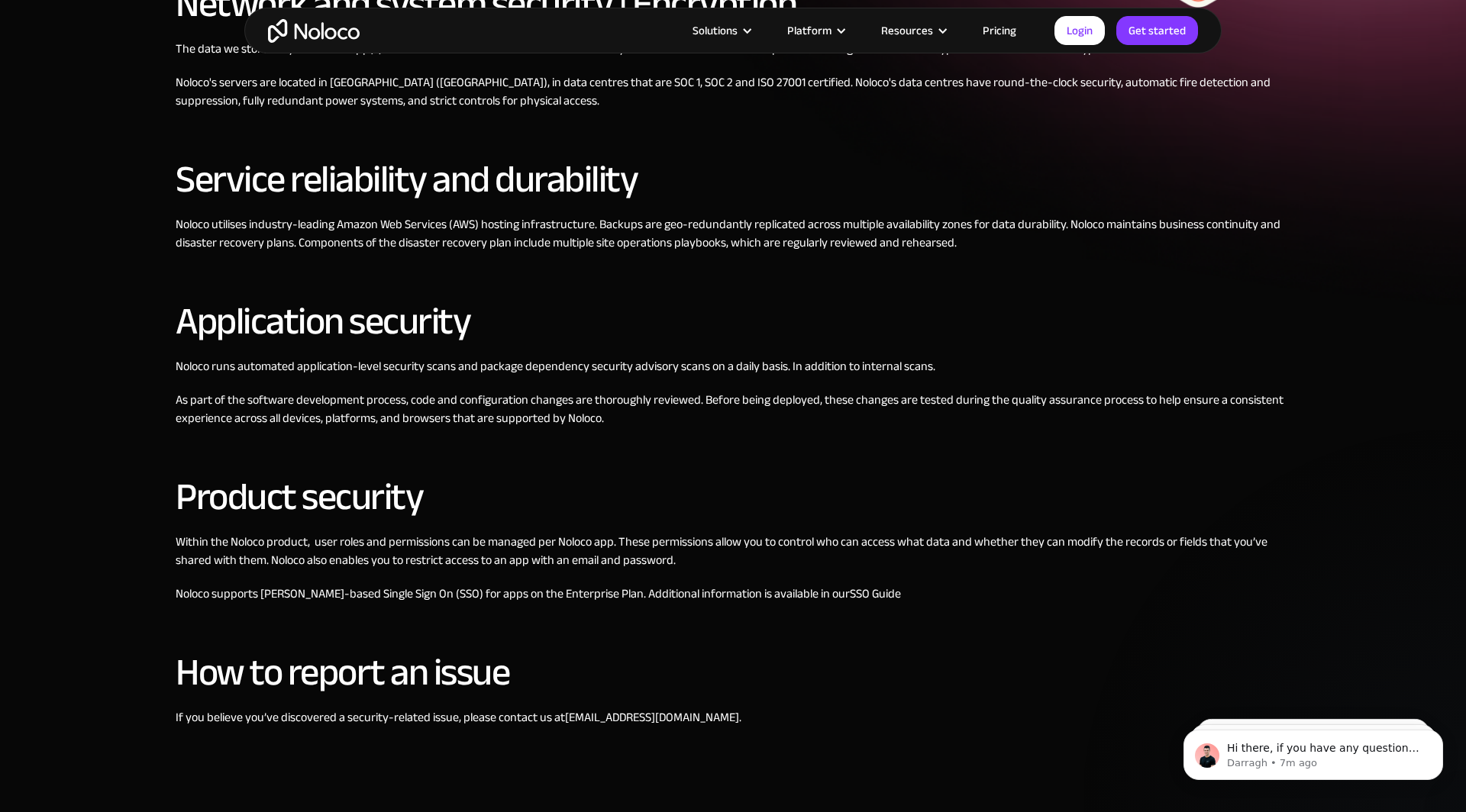
click at [1009, 24] on link "Pricing" at bounding box center [999, 30] width 72 height 20
